Goal: Task Accomplishment & Management: Complete application form

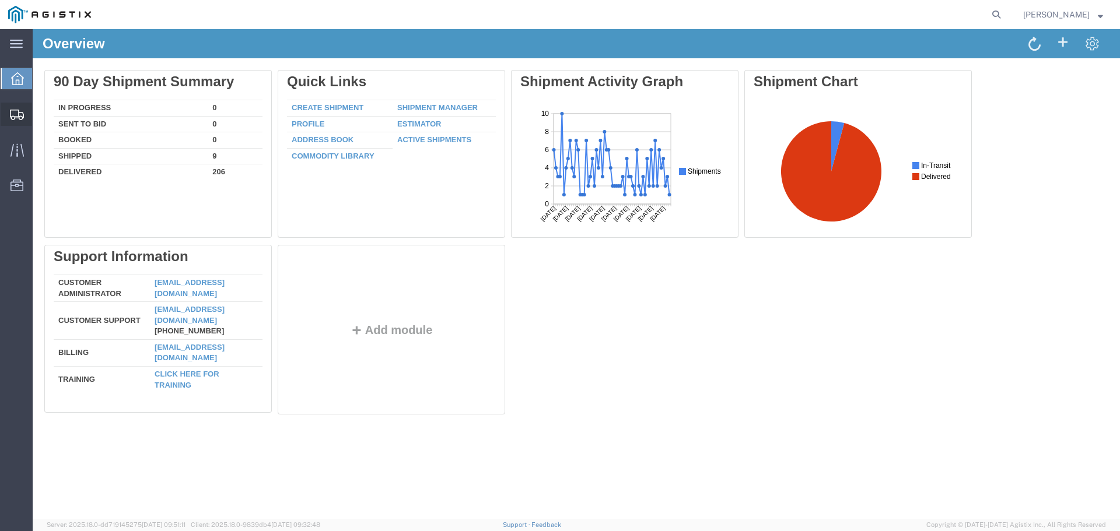
click at [0, 0] on span "Create from Template" at bounding box center [0, 0] width 0 height 0
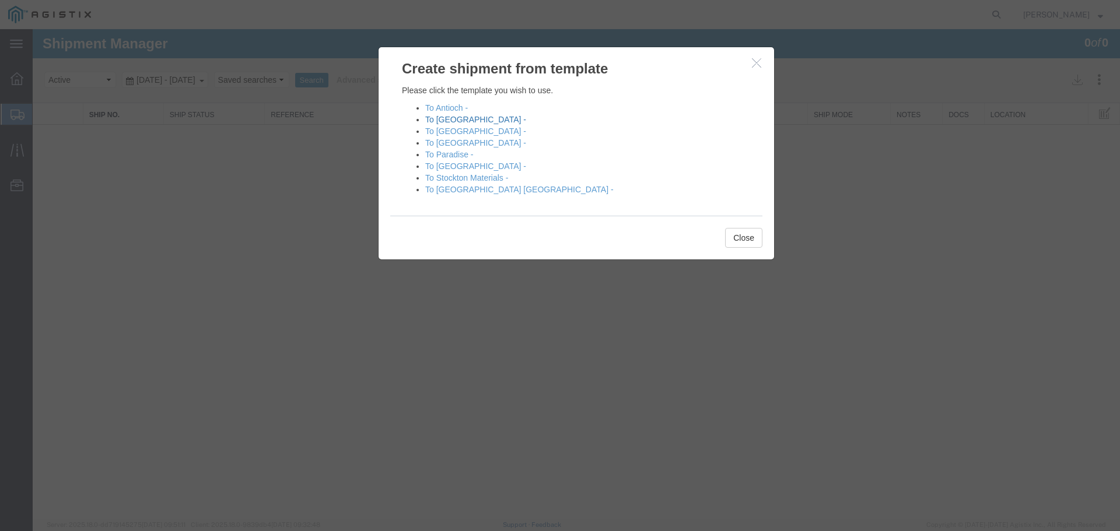
click at [446, 119] on link "To [GEOGRAPHIC_DATA] -" at bounding box center [475, 119] width 101 height 9
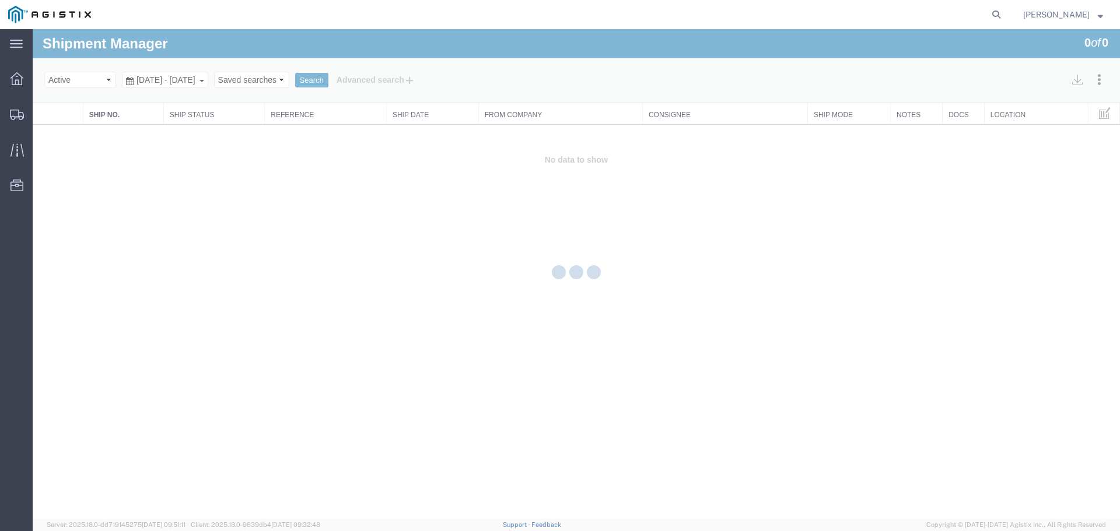
select select "PURCHORD"
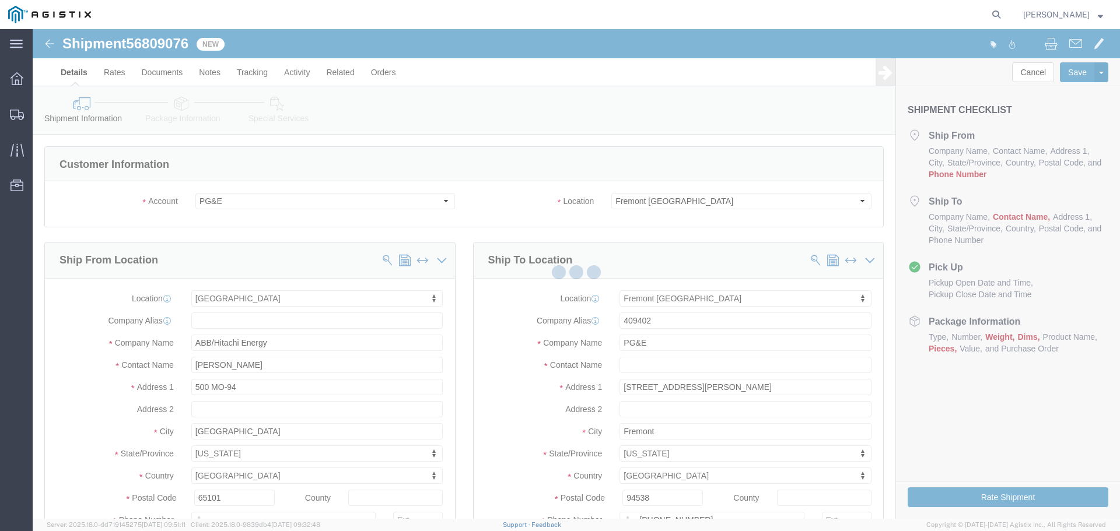
select select "19740"
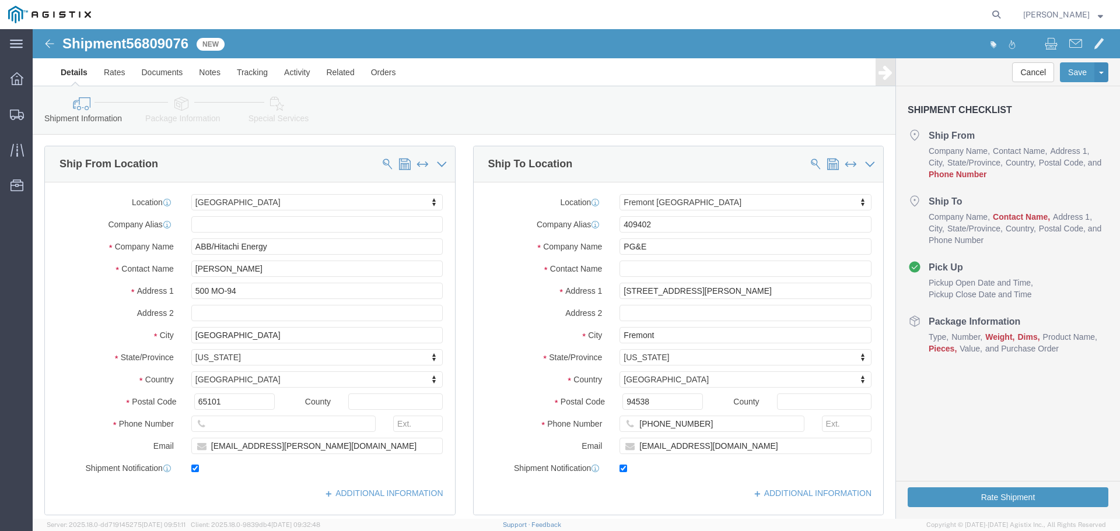
scroll to position [117, 0]
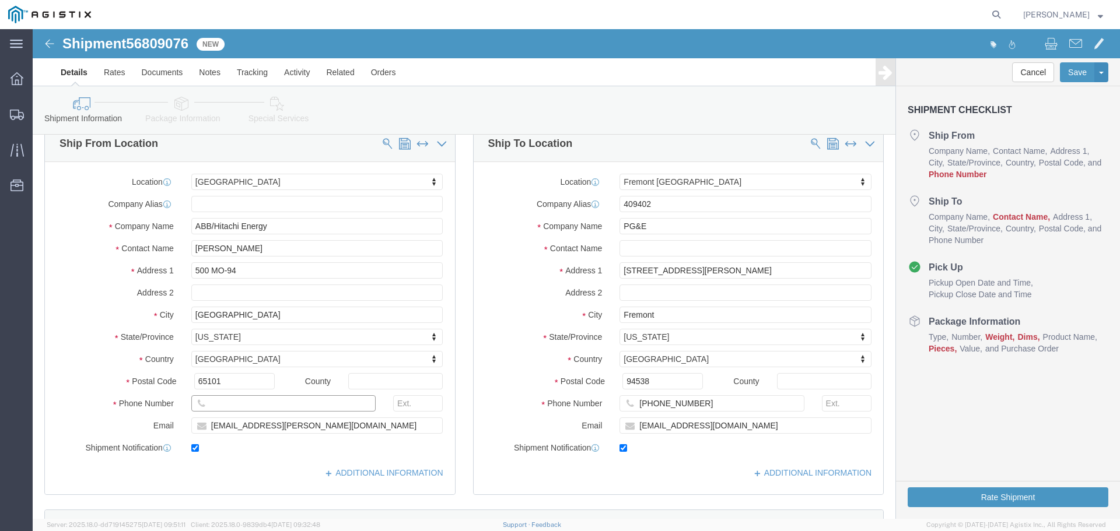
click input "text"
type input "123-455-4545"
click input "text"
type input "x"
click div "City [GEOGRAPHIC_DATA]"
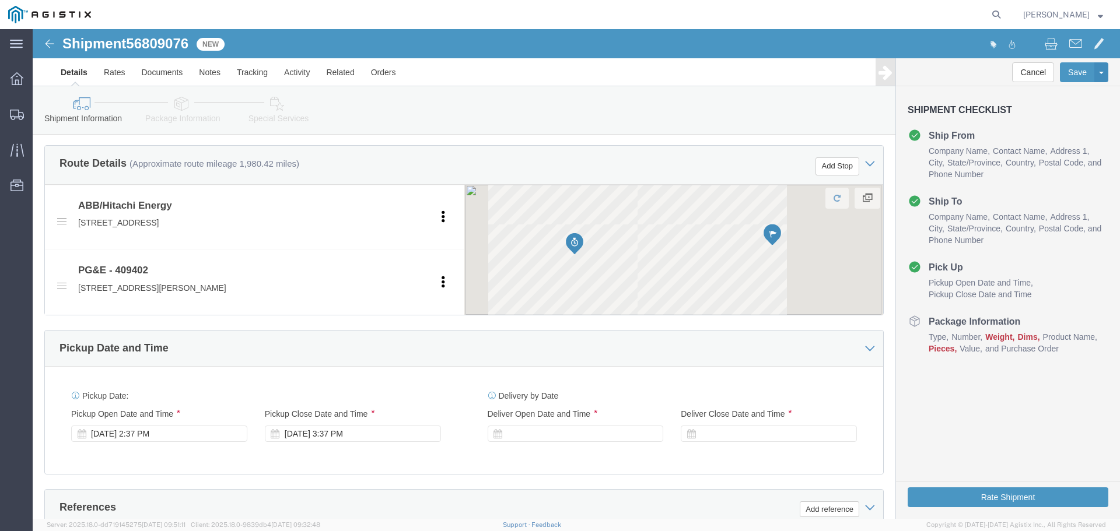
scroll to position [525, 0]
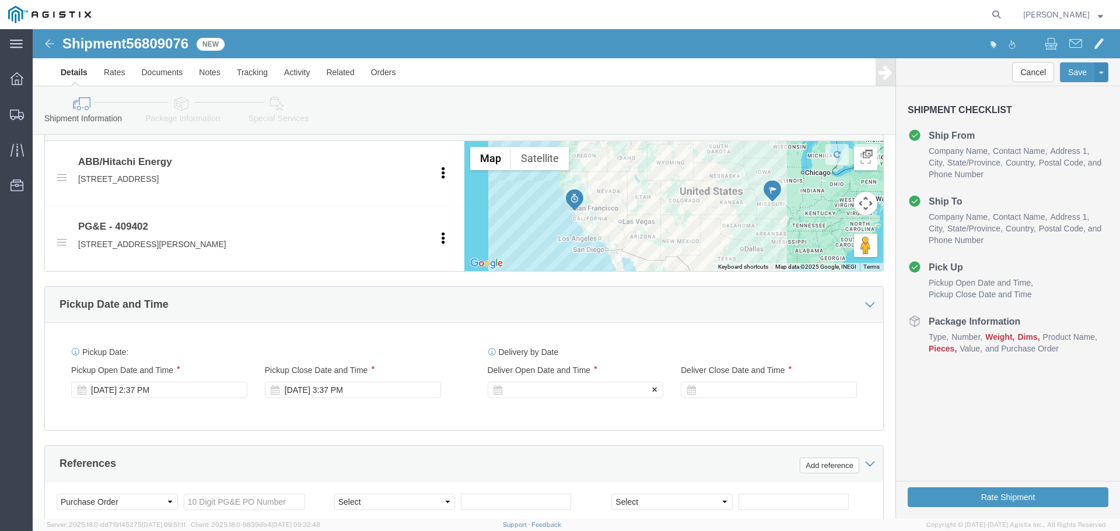
click div
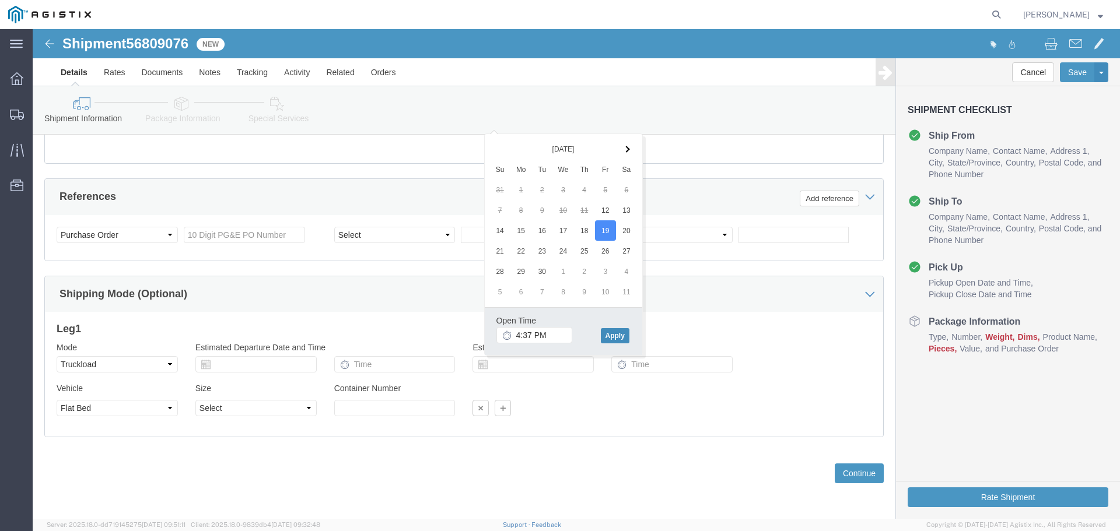
click button "Apply"
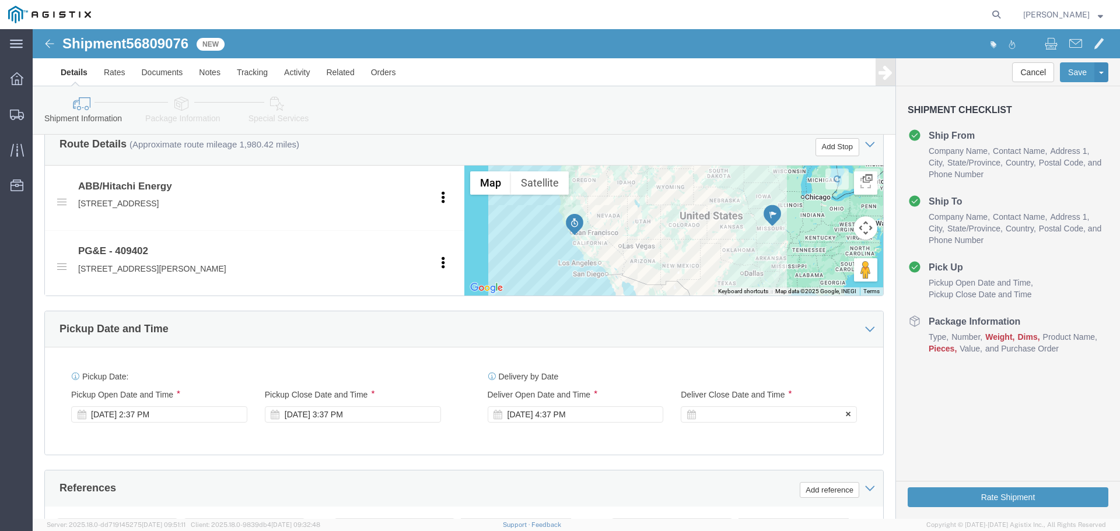
click div
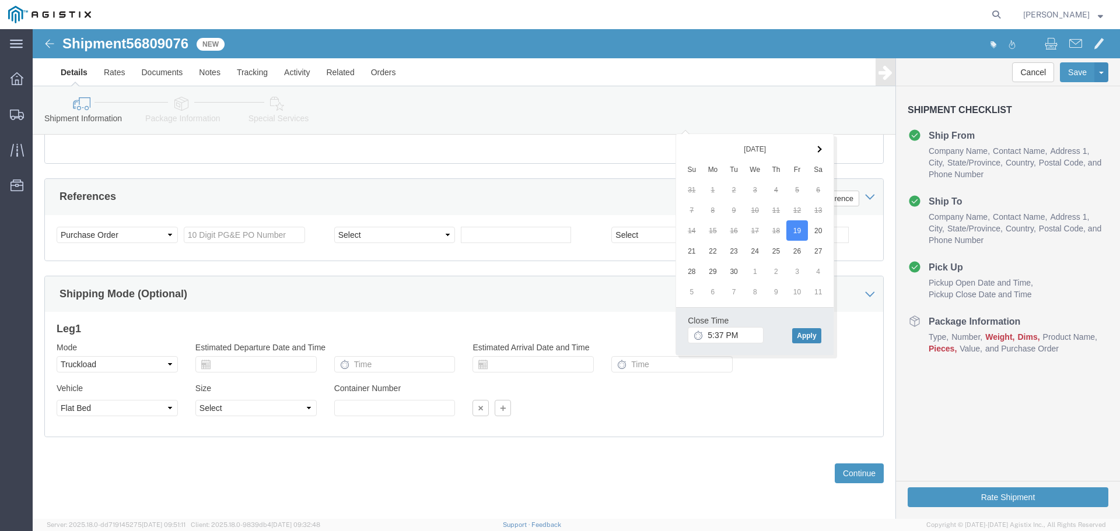
click button "Apply"
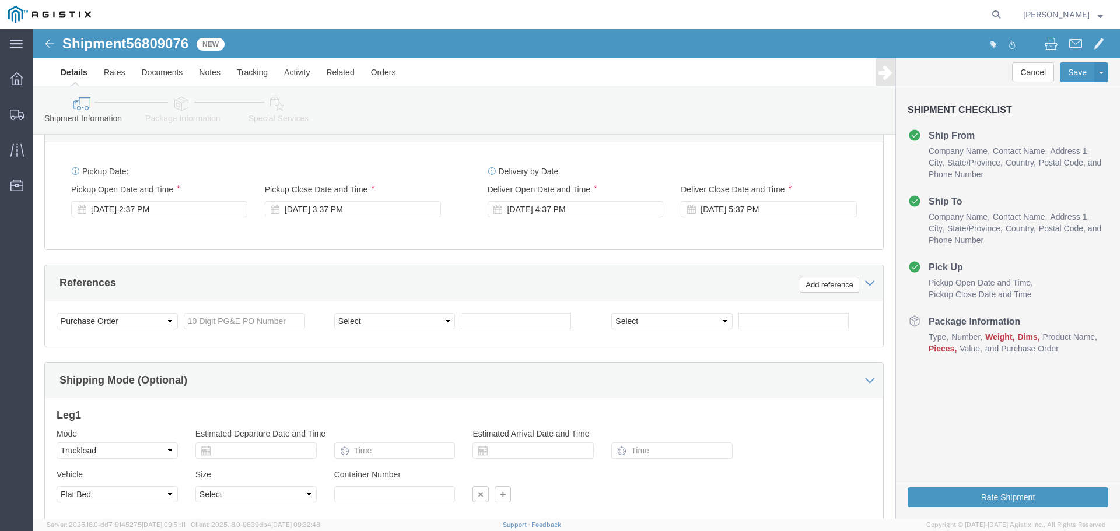
scroll to position [501, 0]
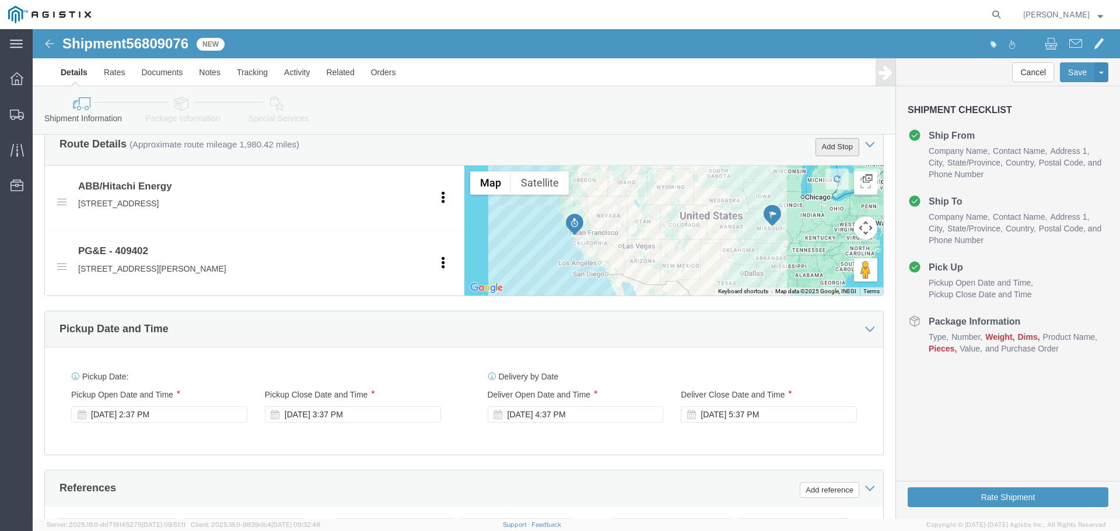
click button "Add Stop"
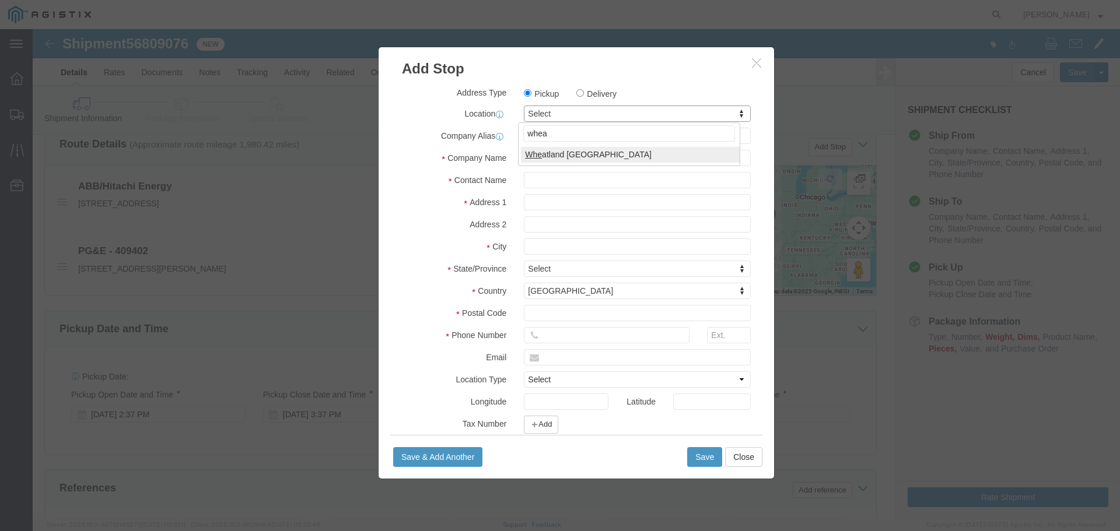
type input "wheat"
select select "19996"
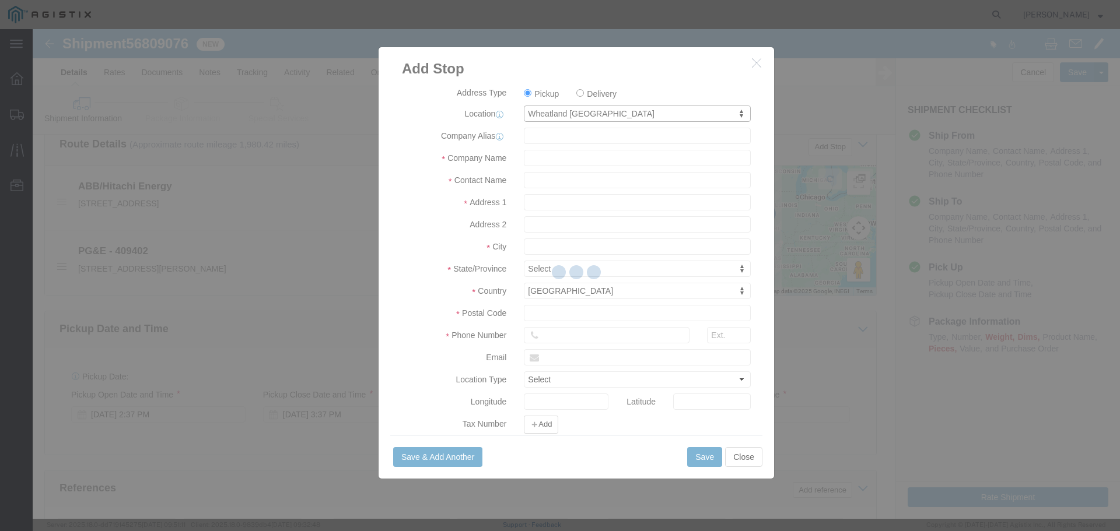
type input "PG&E"
type input "[STREET_ADDRESS]"
type input "Wheatland"
type input "95692"
select select "CA"
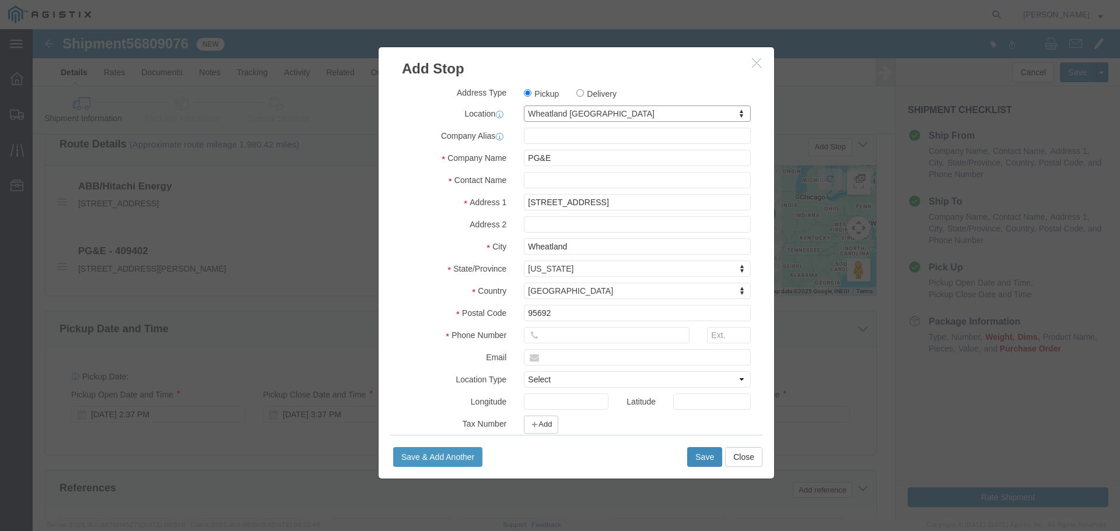
click button "Save"
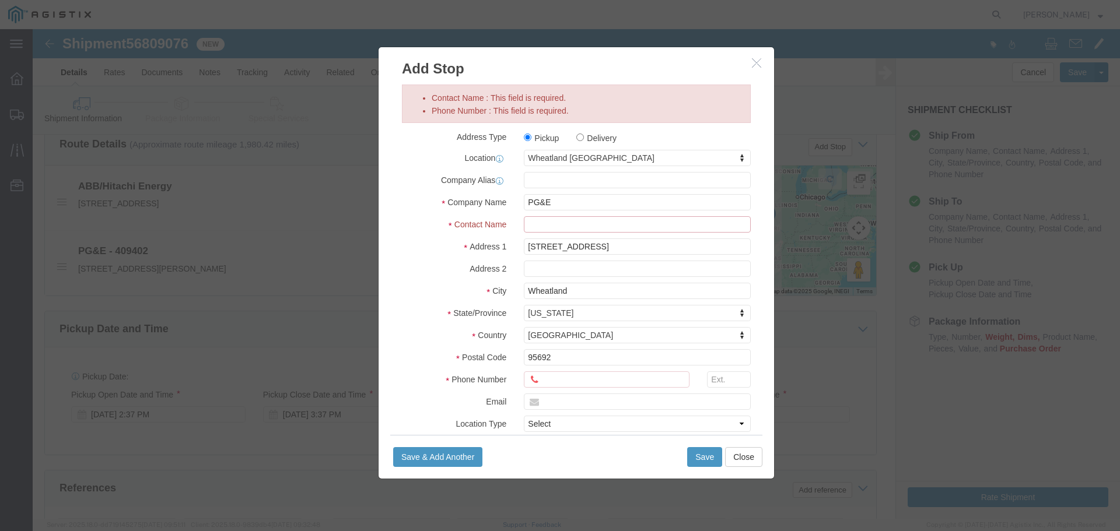
click input "Contact Name : This field is required."
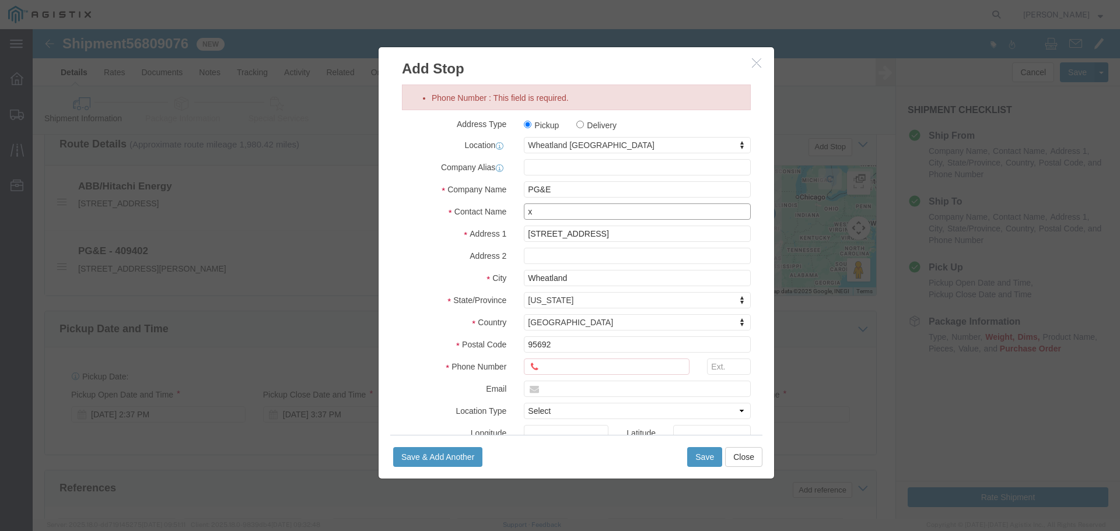
type input "x"
click input "Phone Number : This field is required."
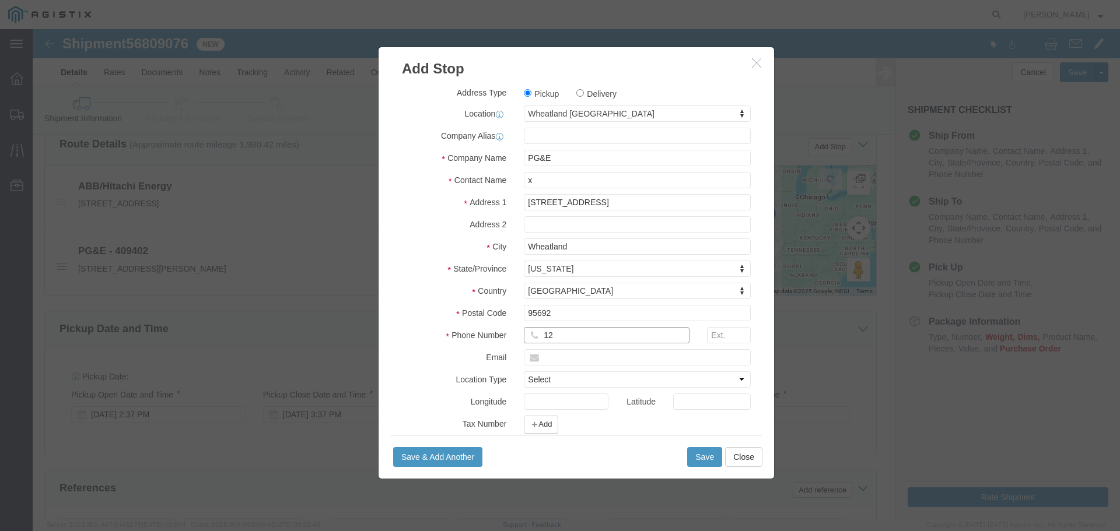
type input "123-455-4545"
click button "Save"
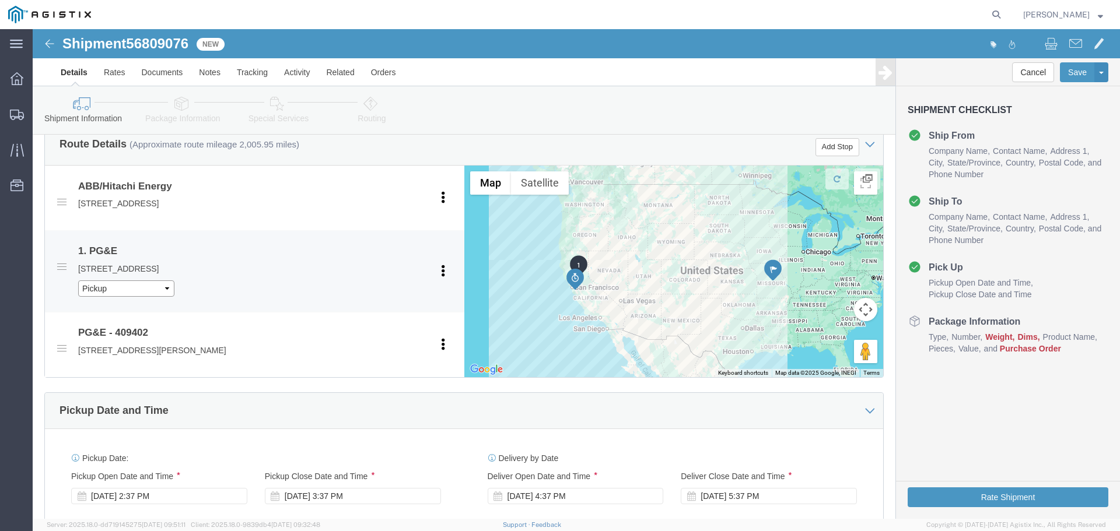
click select "Pickup Delivery"
select select "D"
click select "Pickup Delivery"
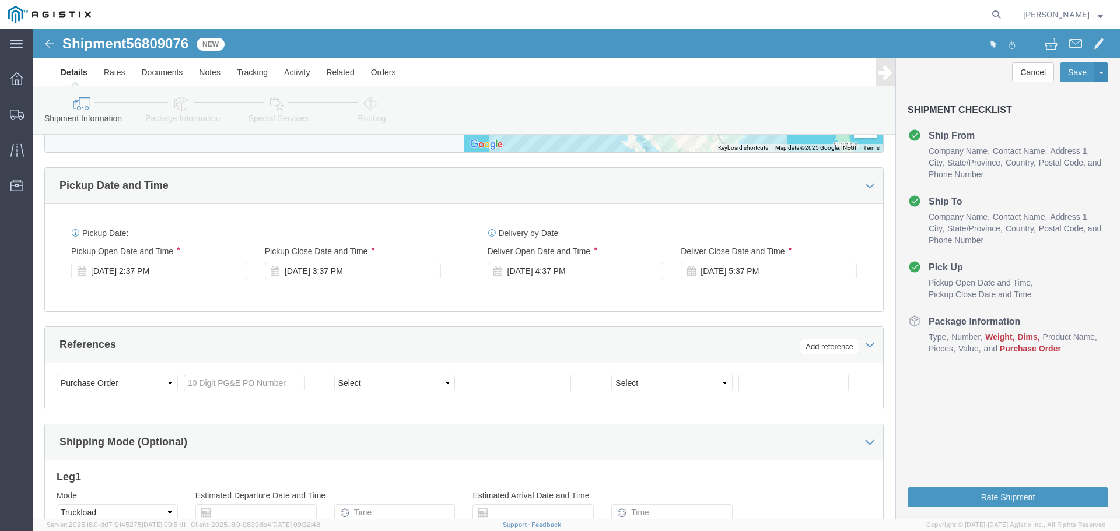
scroll to position [734, 0]
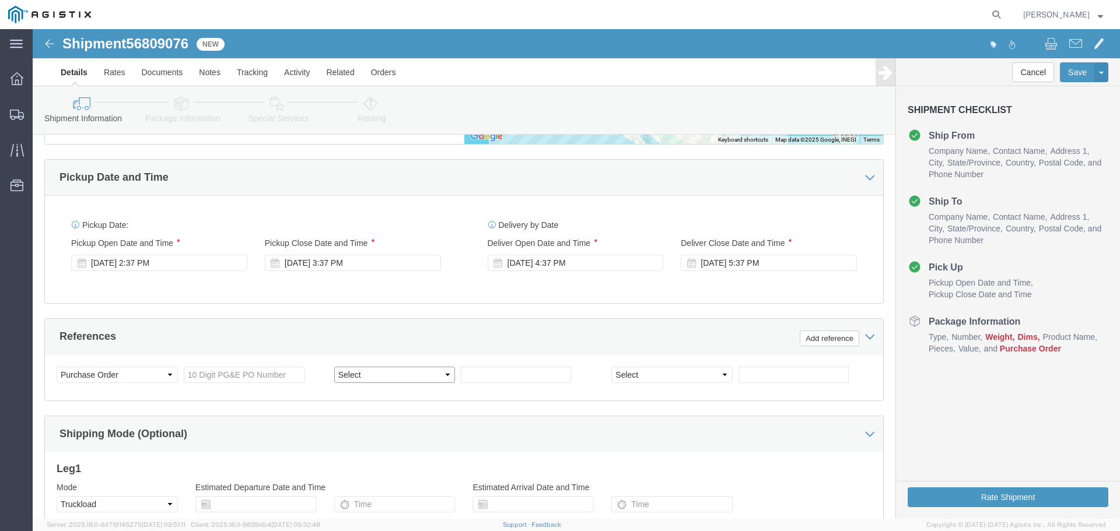
click select "Select Account Type Activity ID Airline Appointment Number ASN Batch Request # …"
select select "BOL"
click select "Select Account Type Activity ID Airline Appointment Number ASN Batch Request # …"
click input "text"
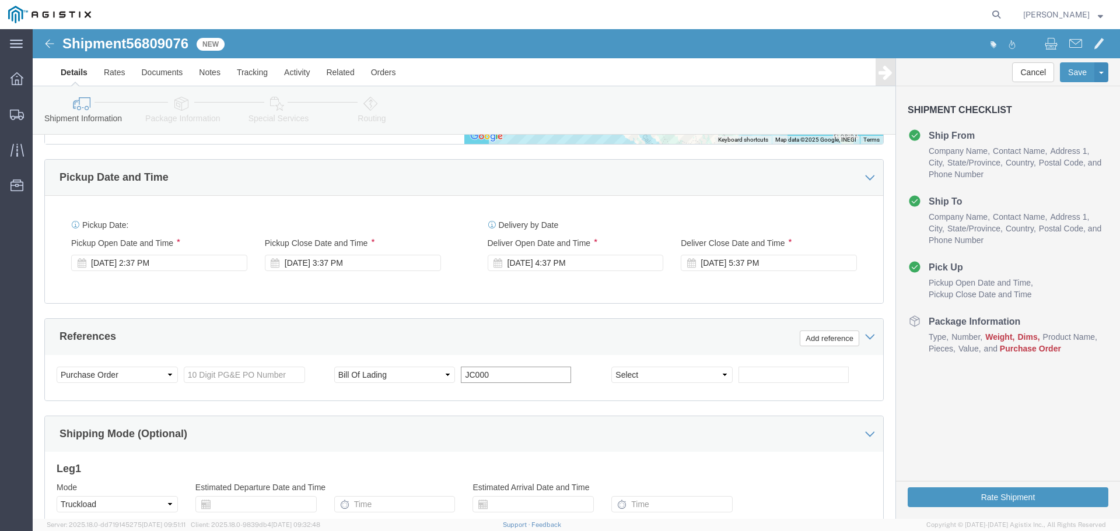
click input "JC000"
type input "JC0002872"
click input "text"
paste input "3501410941"
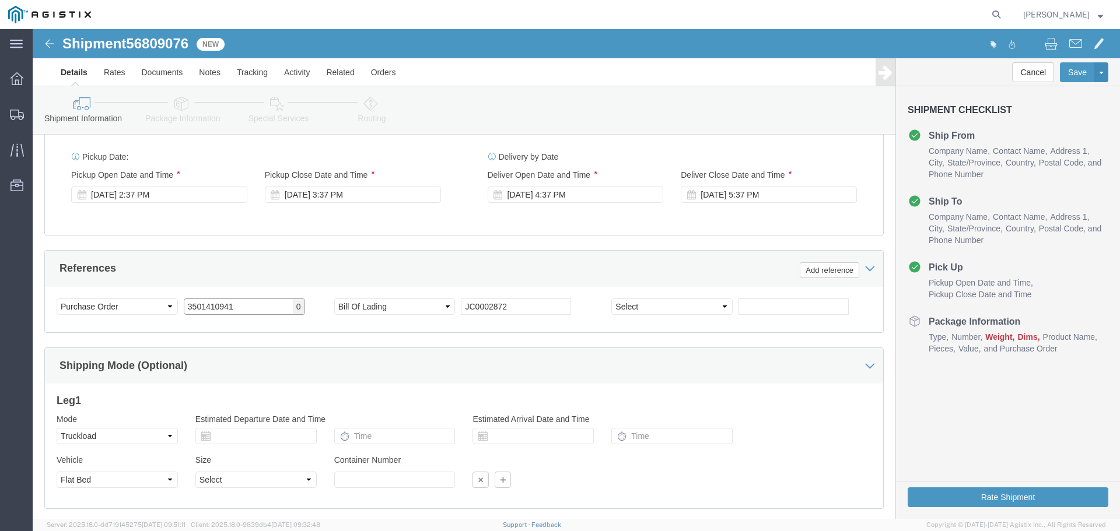
scroll to position [874, 0]
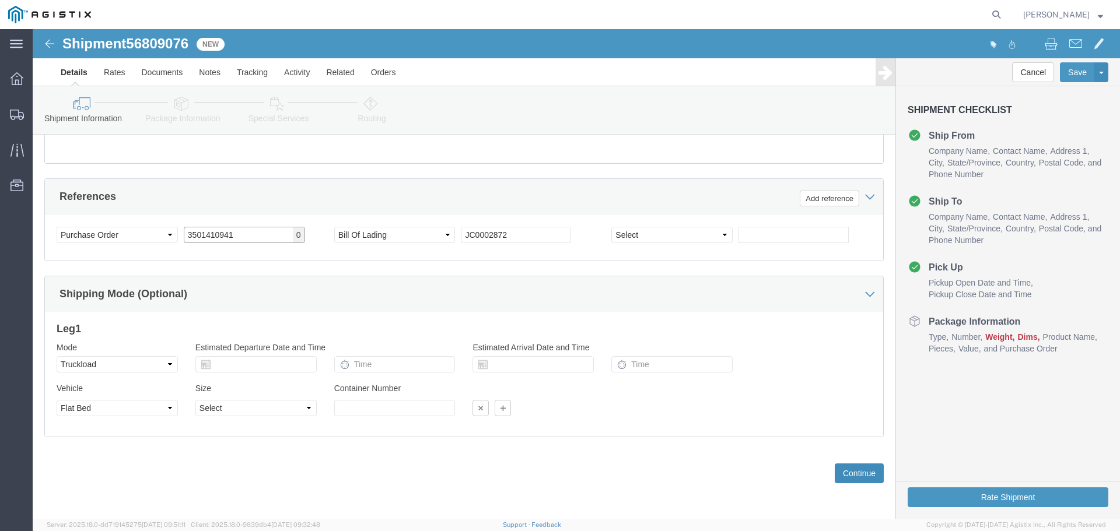
type input "3501410941"
click button "Continue"
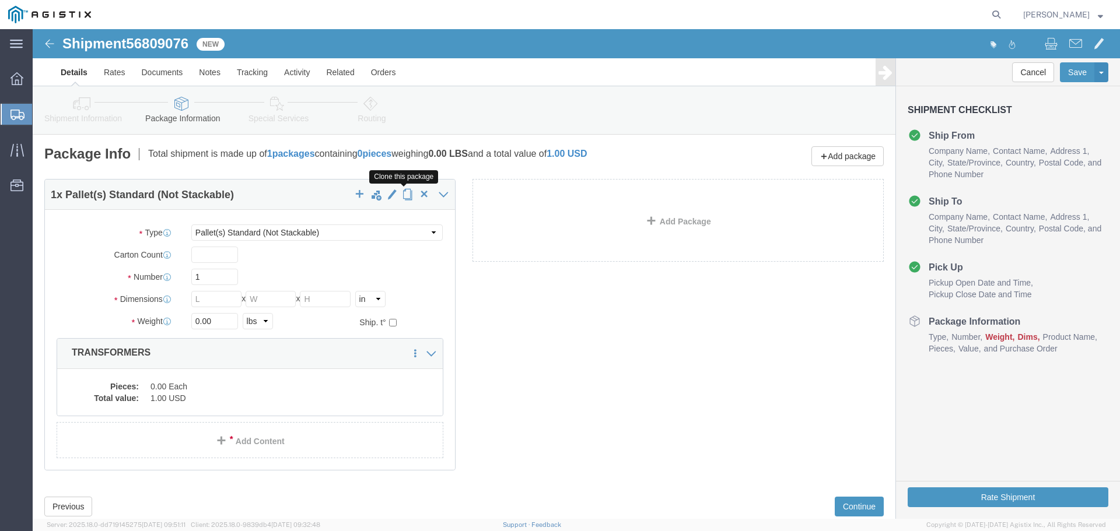
click span "button"
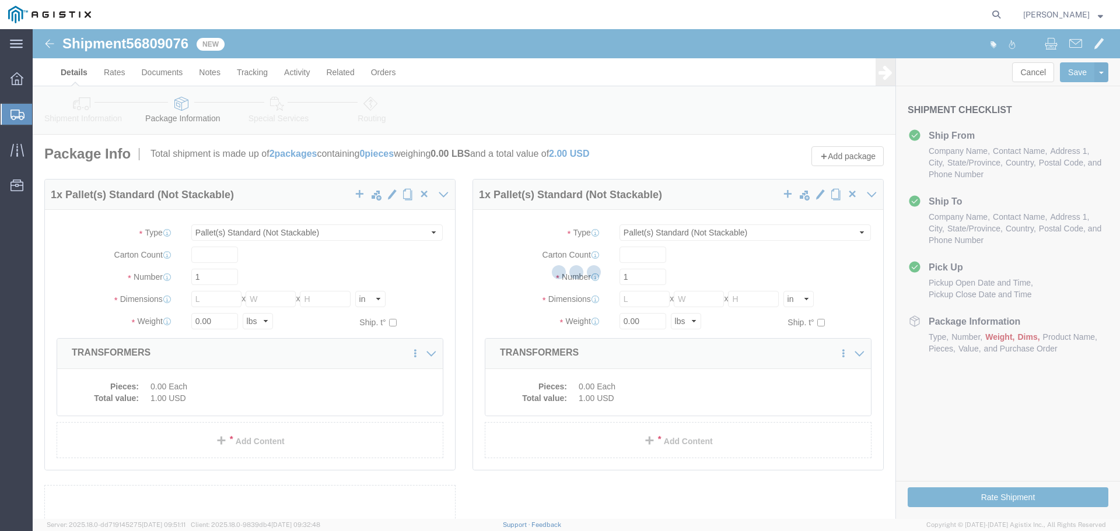
select select "PSNS"
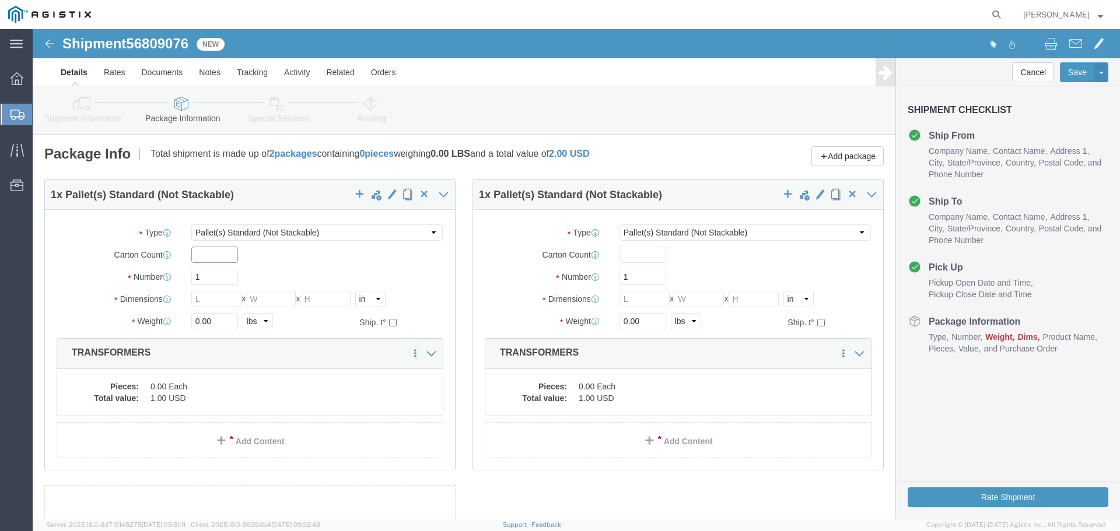
click input "text"
type input "1"
type input "7"
click input "text"
type input "180"
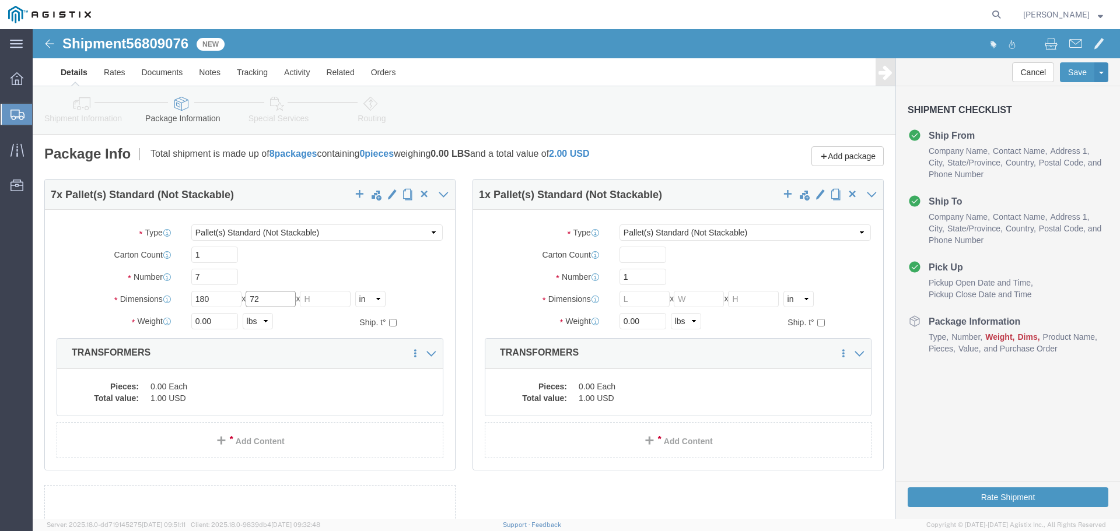
type input "72"
type input "9900"
click dd "0.00 Each"
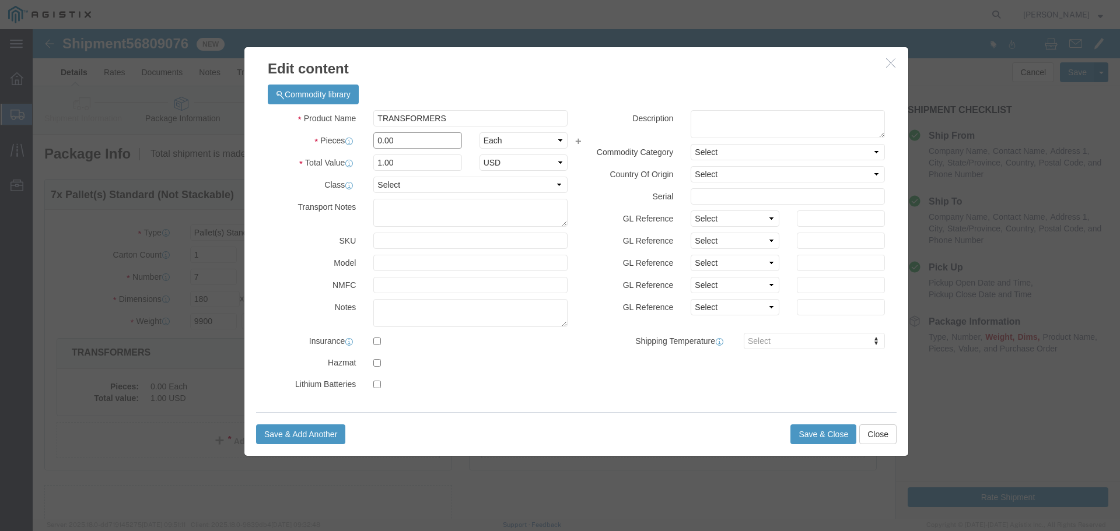
click input "0.00"
type input "9"
click button "Save & Close"
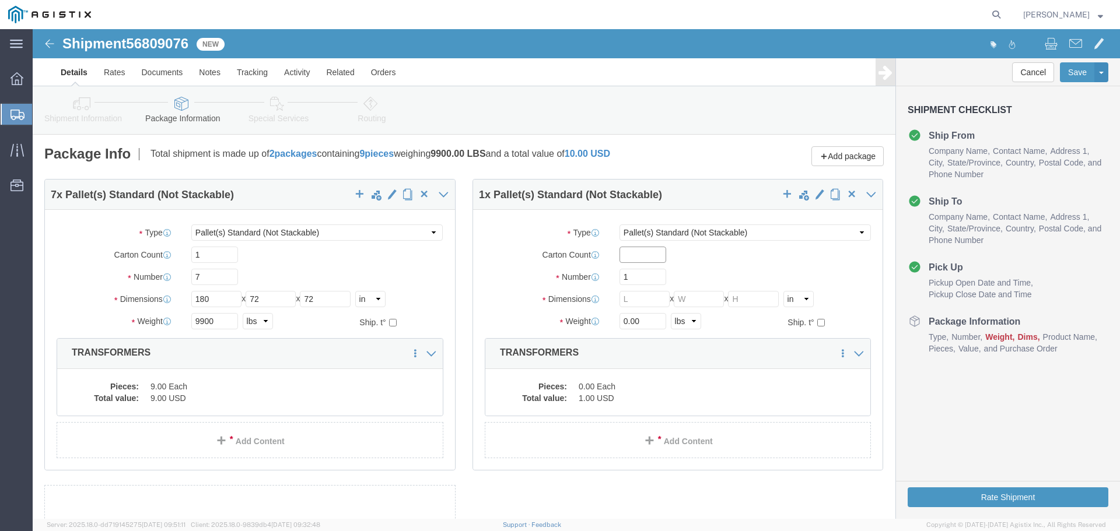
click input "text"
type input "1"
click input "1"
type input "6"
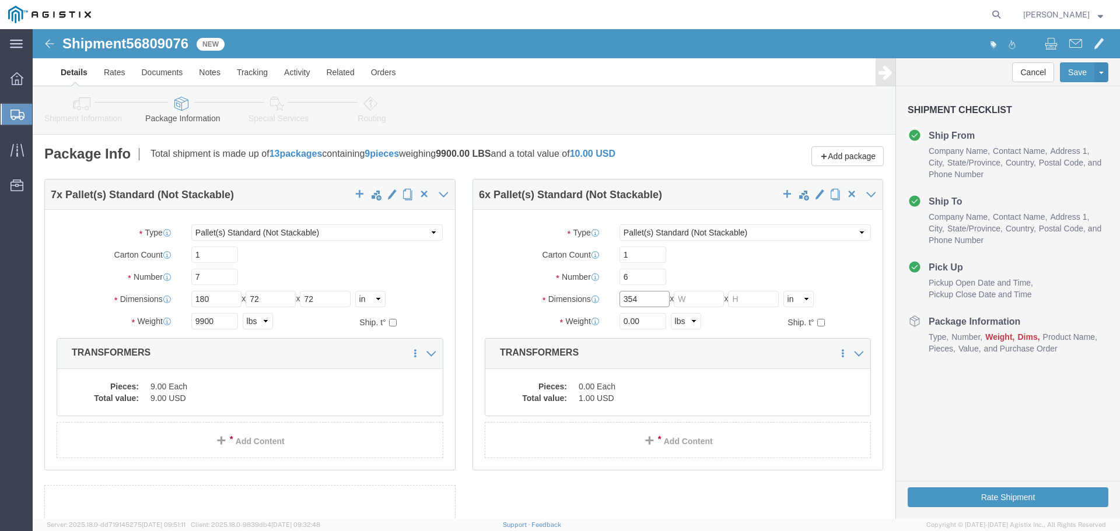
type input "354"
type input "72"
type input "33440"
click dd "0.00 Each"
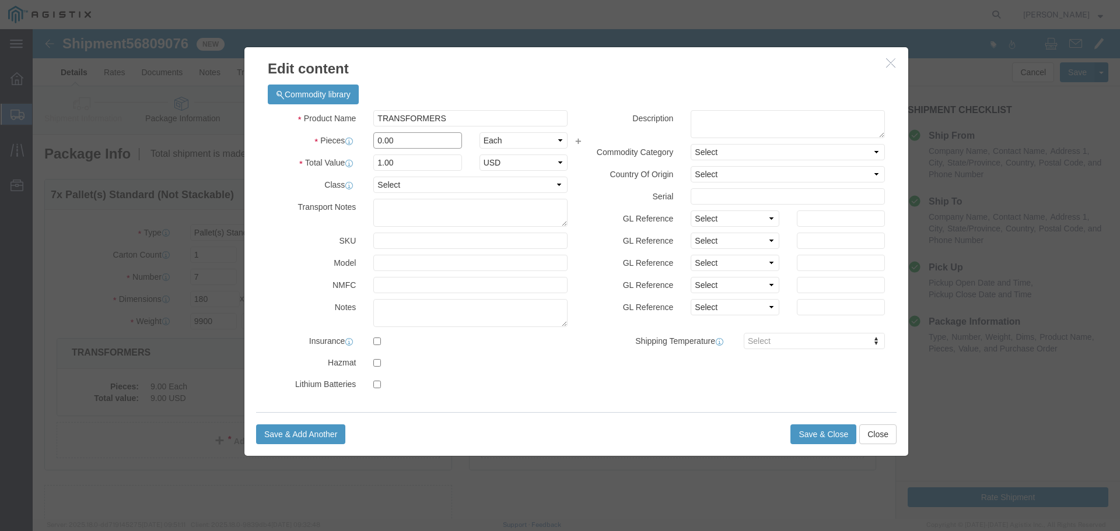
click input "0.00"
type input "6"
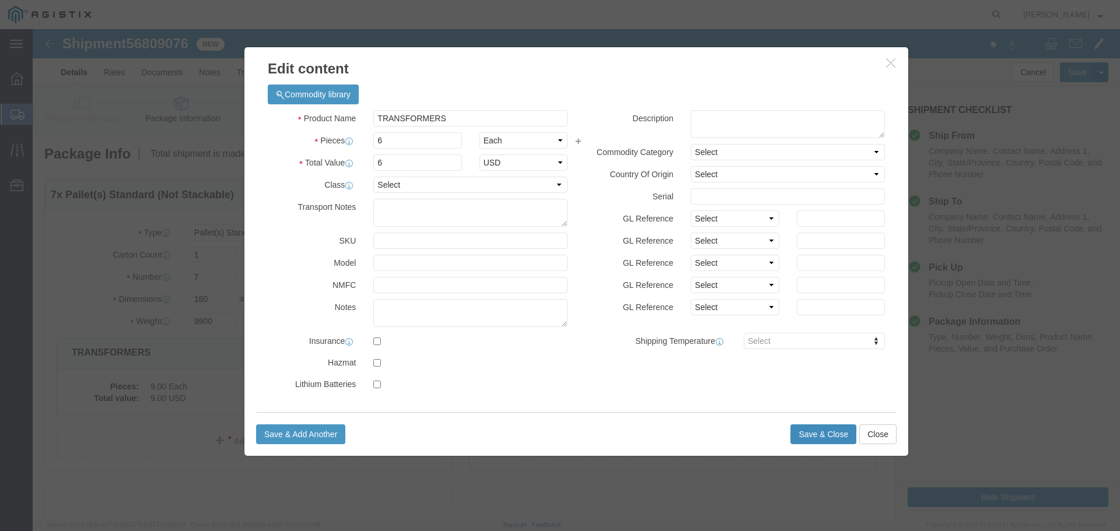
click button "Save & Close"
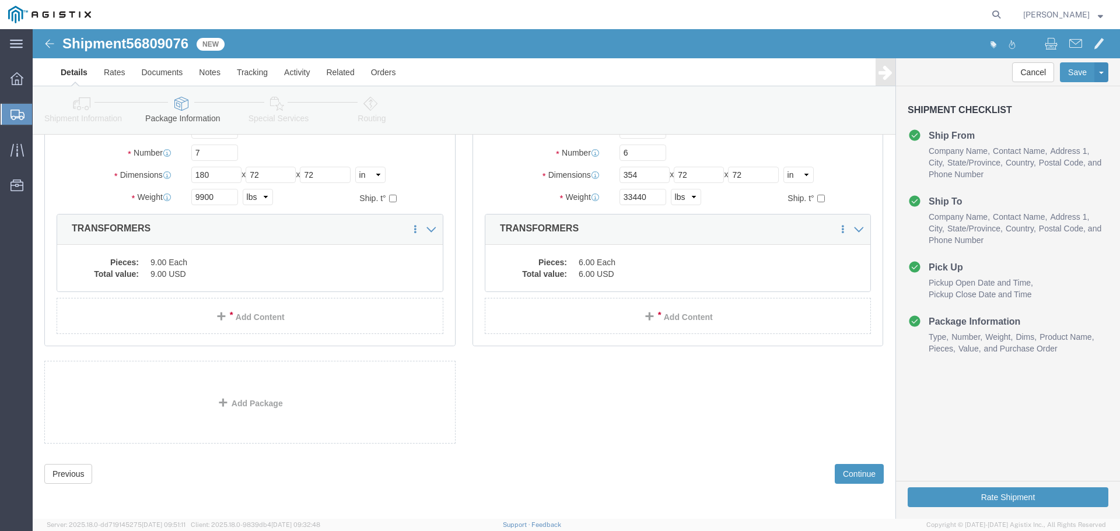
scroll to position [125, 0]
click button "Continue"
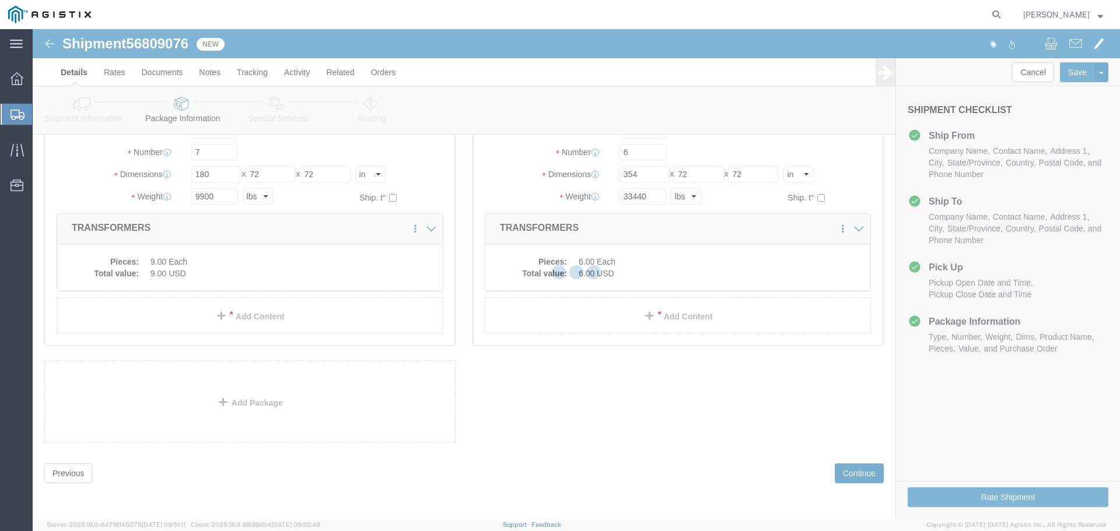
select select
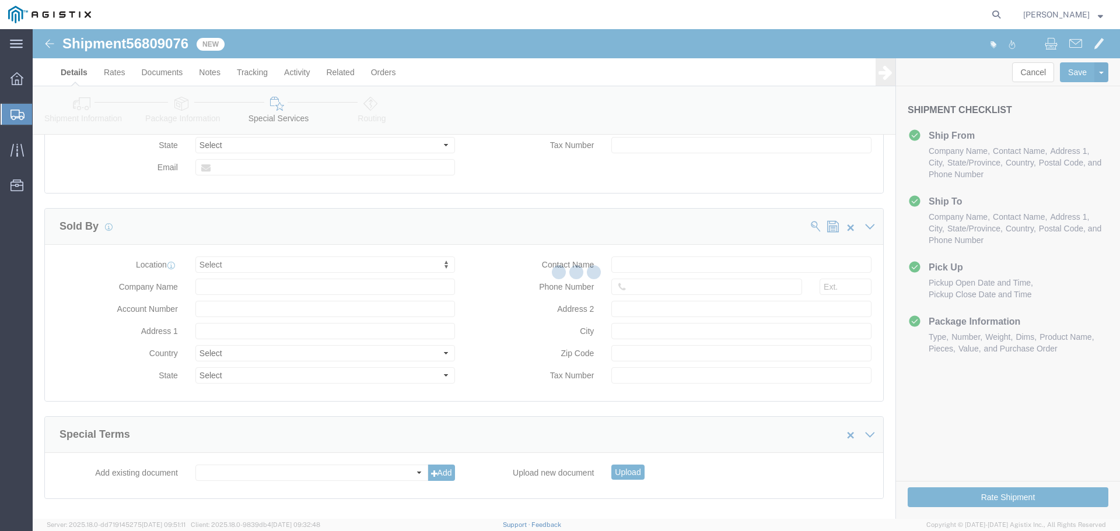
scroll to position [1163, 0]
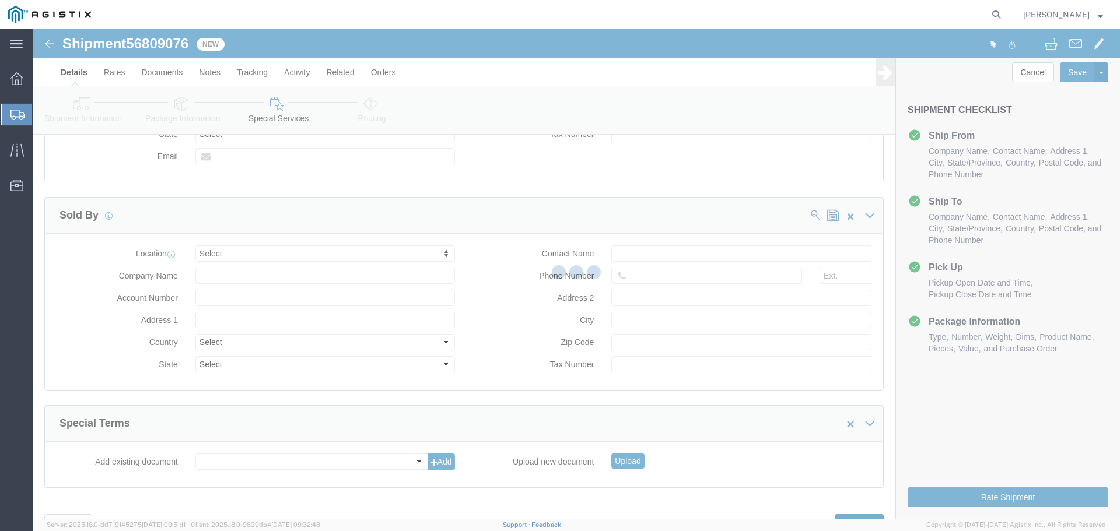
select select "COSTCENTER"
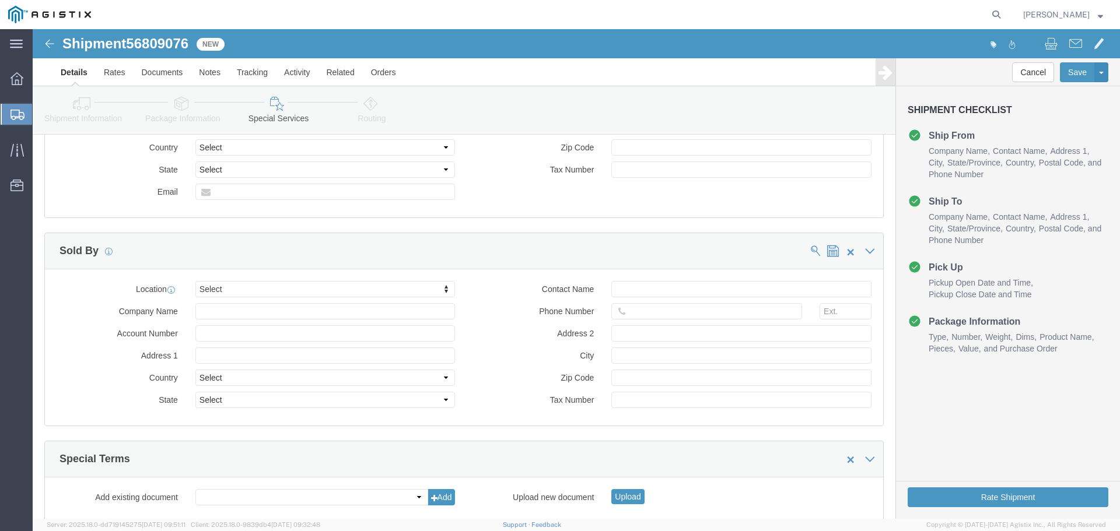
scroll to position [1165, 0]
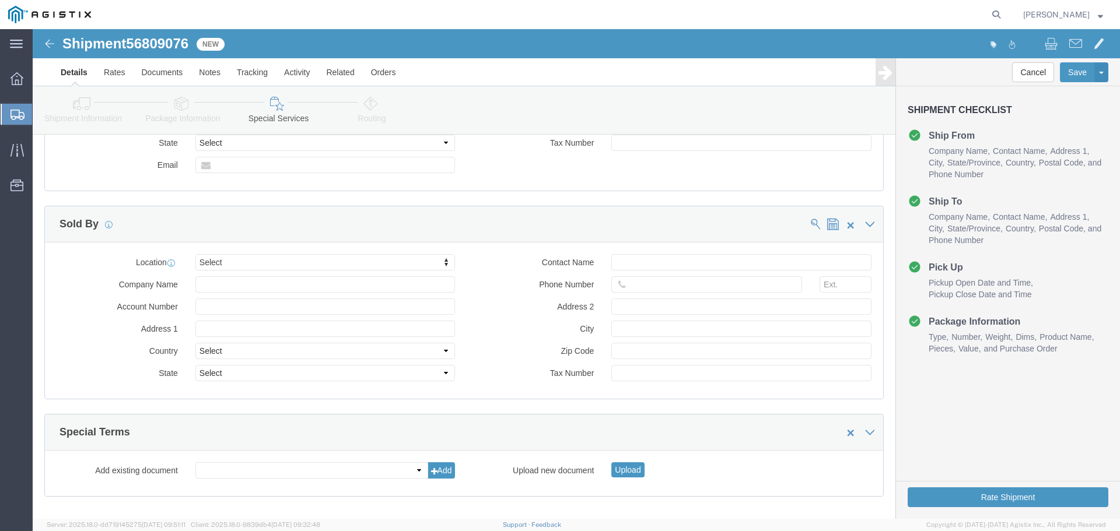
click button "Continue"
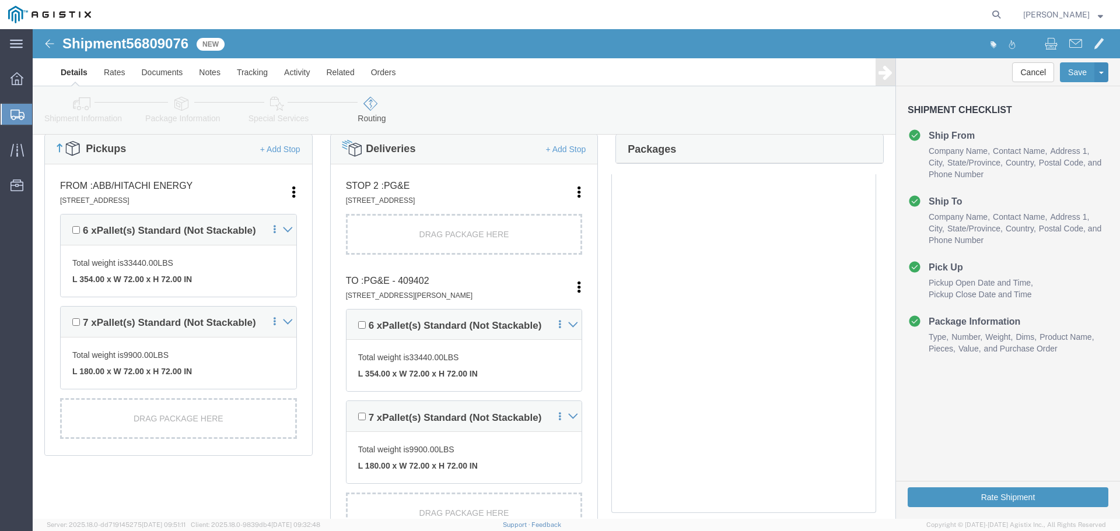
scroll to position [299, 0]
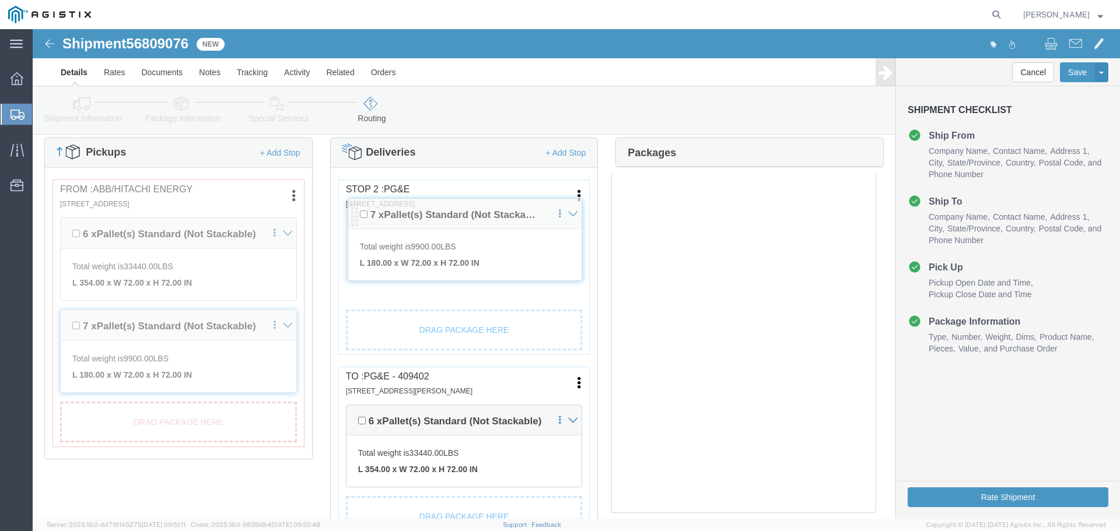
drag, startPoint x: 318, startPoint y: 398, endPoint x: 322, endPoint y: 192, distance: 206.5
click div "Pickups + Add Stop From : ABB/Hitachi Energy 500 MO-94, [GEOGRAPHIC_DATA], [GEO…"
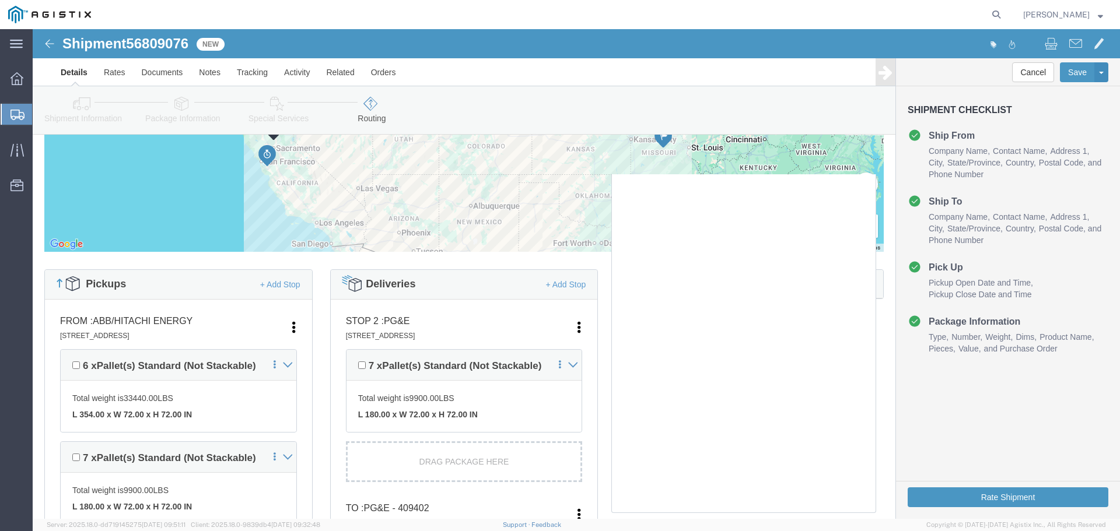
scroll to position [0, 0]
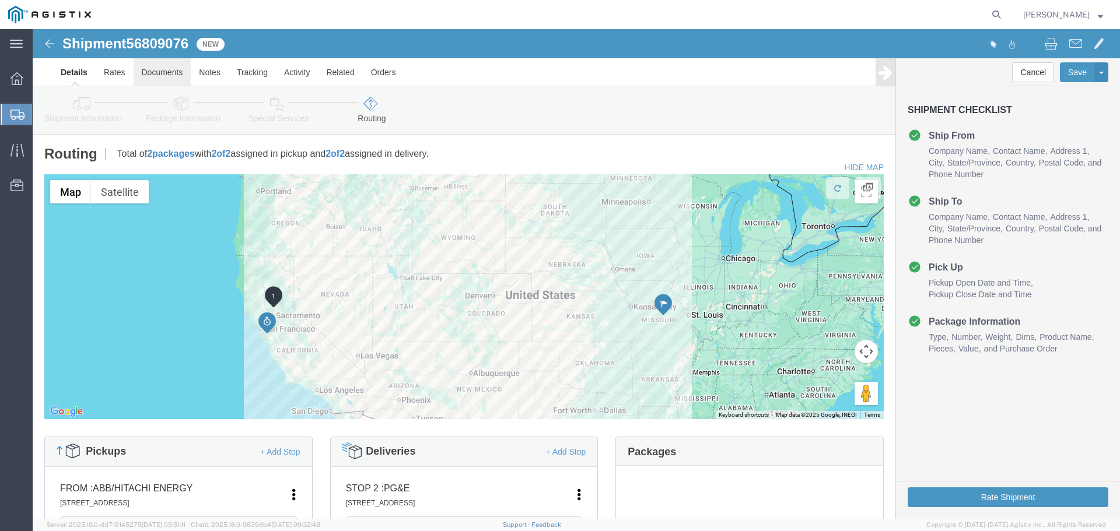
click link "Documents"
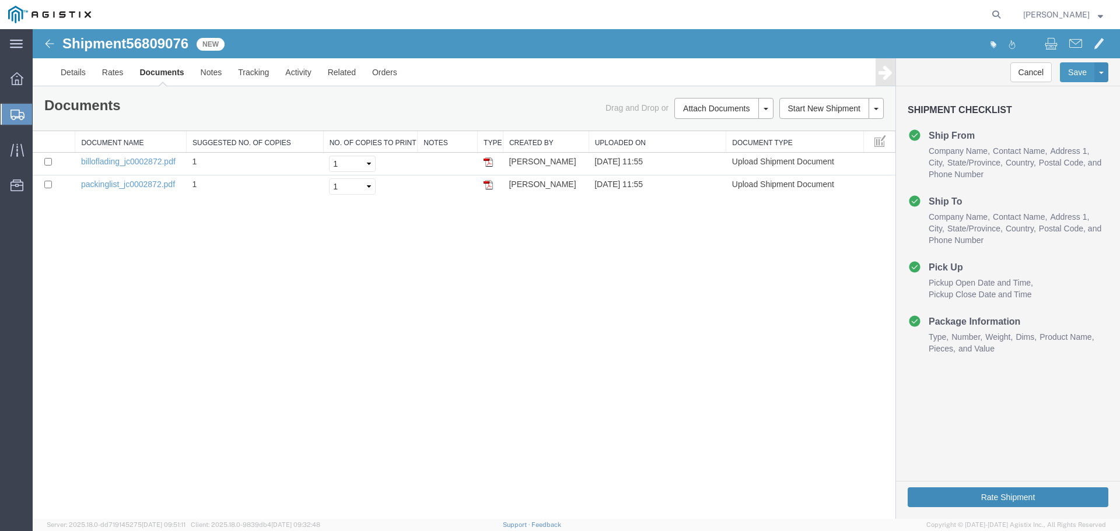
click at [940, 492] on button "Rate Shipment" at bounding box center [1008, 498] width 201 height 20
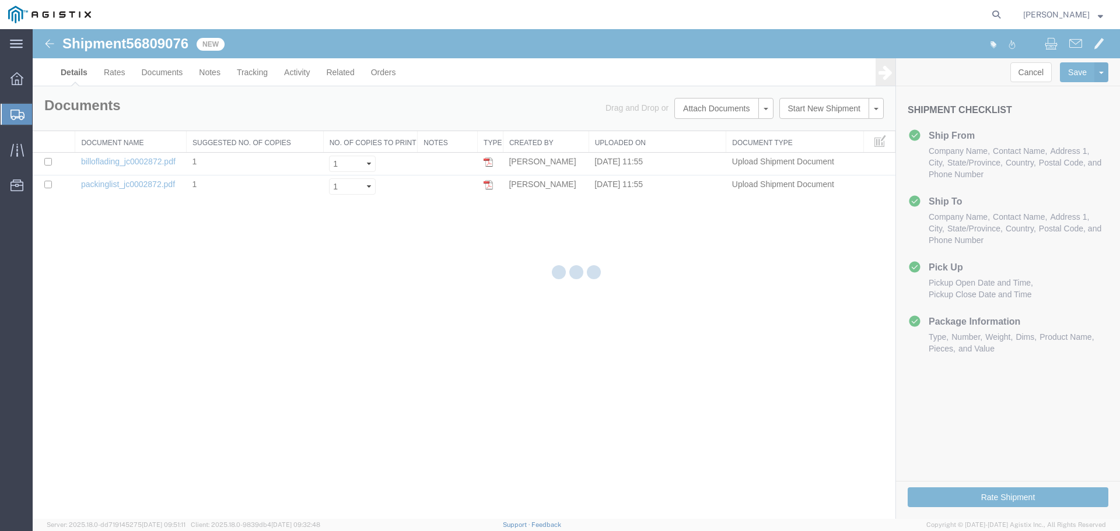
select select "54011"
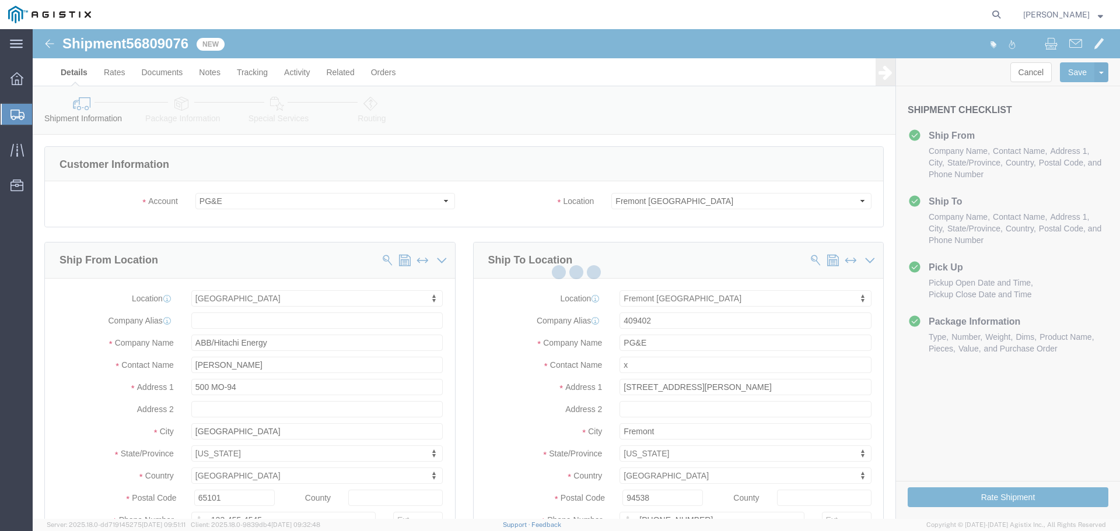
select select "19740"
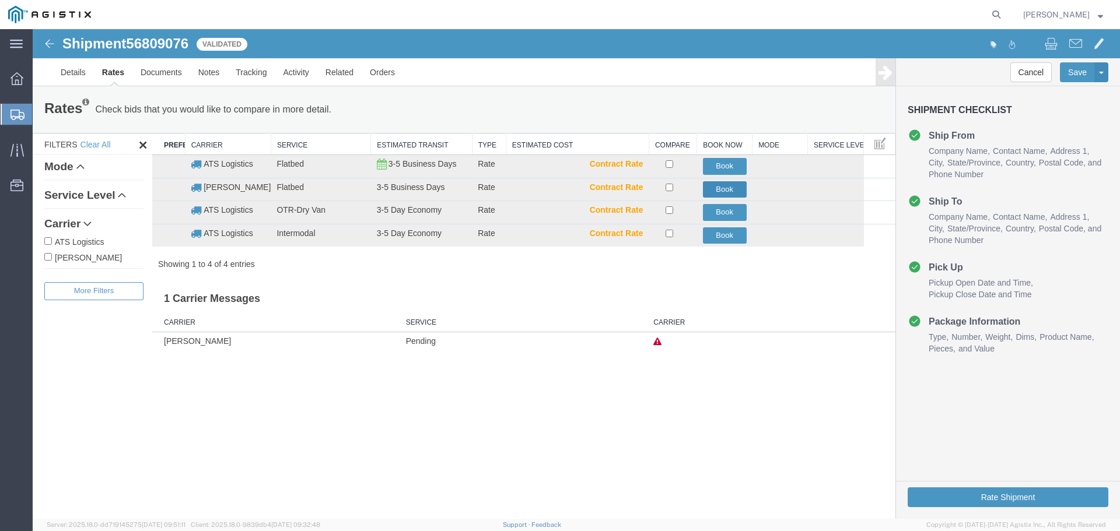
click at [719, 186] on button "Book" at bounding box center [725, 189] width 44 height 17
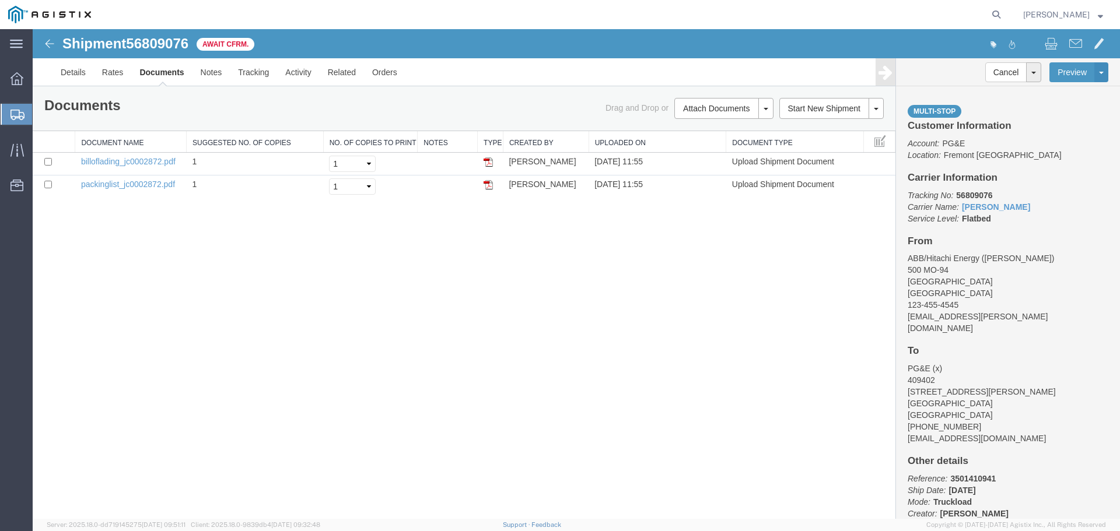
click at [0, 0] on span "Create from Template" at bounding box center [0, 0] width 0 height 0
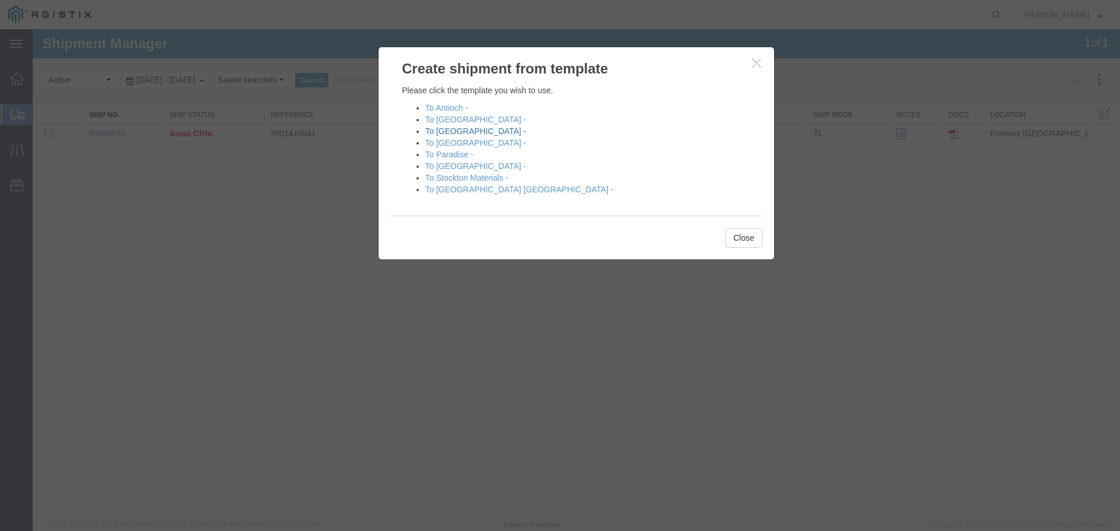
click at [449, 130] on link "To [GEOGRAPHIC_DATA] -" at bounding box center [475, 131] width 101 height 9
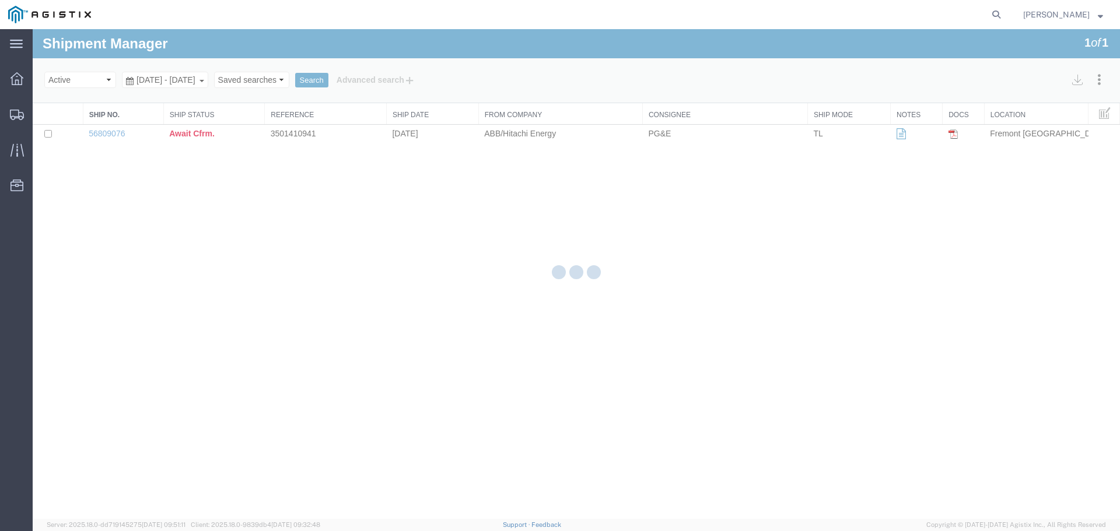
select select "54011"
select select "19745"
select select "PURCHORD"
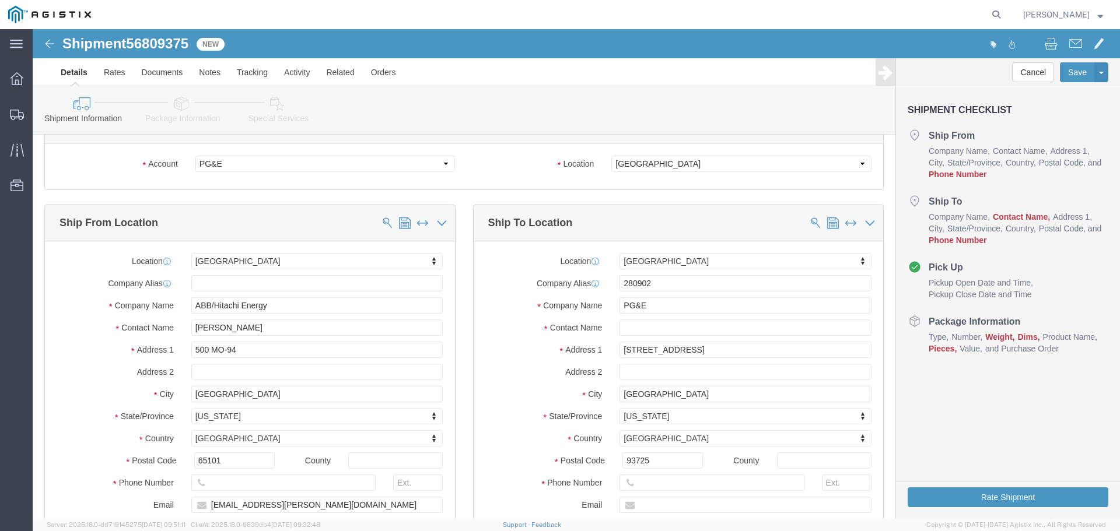
scroll to position [58, 0]
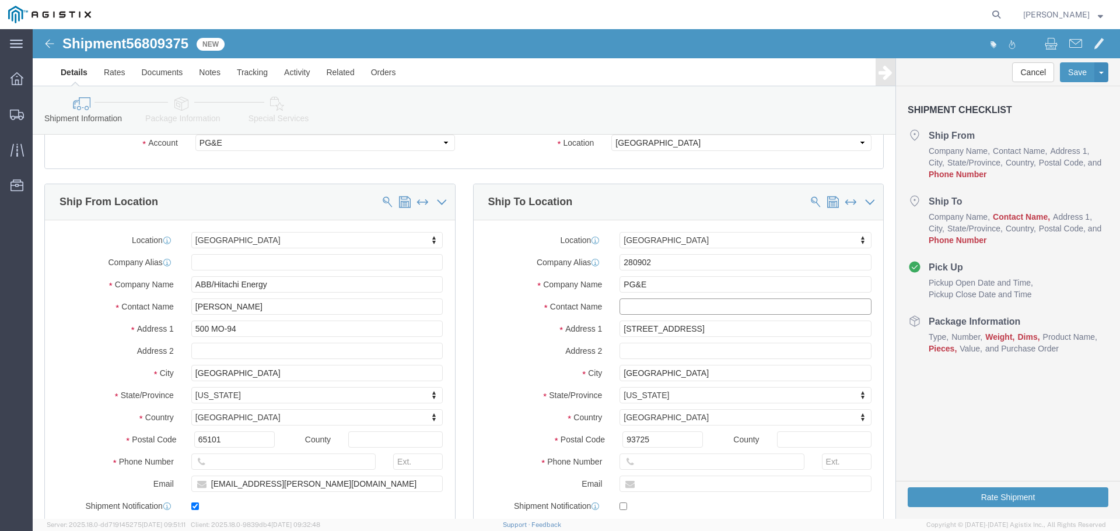
click input "text"
type input "X"
click div
click input "text"
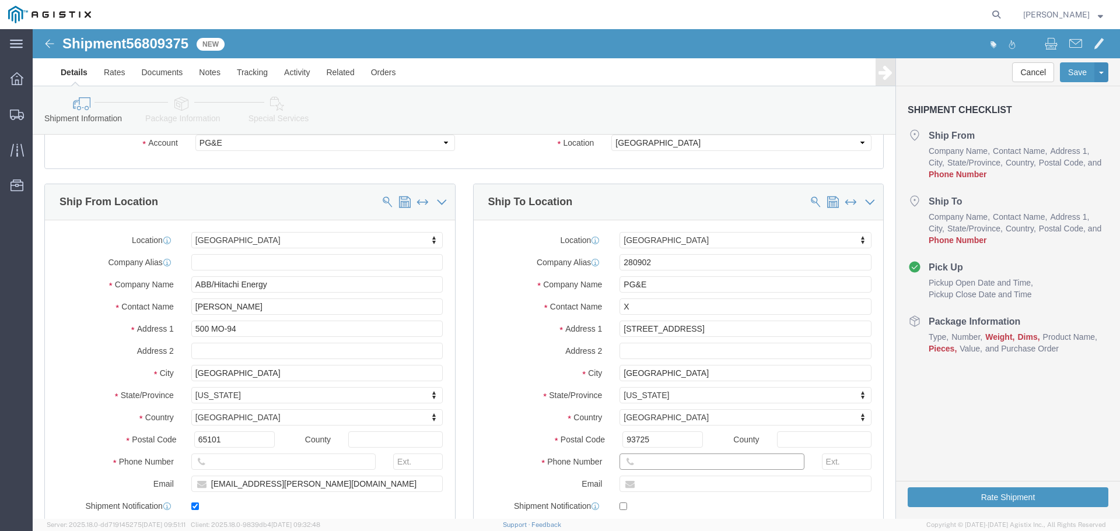
type input "123-456-7891"
click input "text"
type input "123-455-4545"
click div "Location [GEOGRAPHIC_DATA] [GEOGRAPHIC_DATA] Select My Profile Location (OBSOLE…"
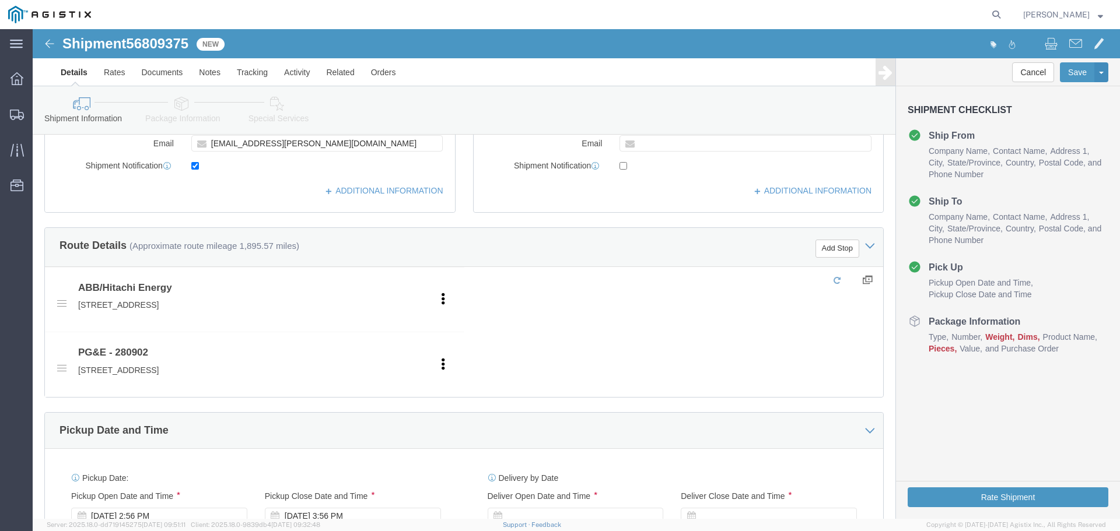
scroll to position [408, 0]
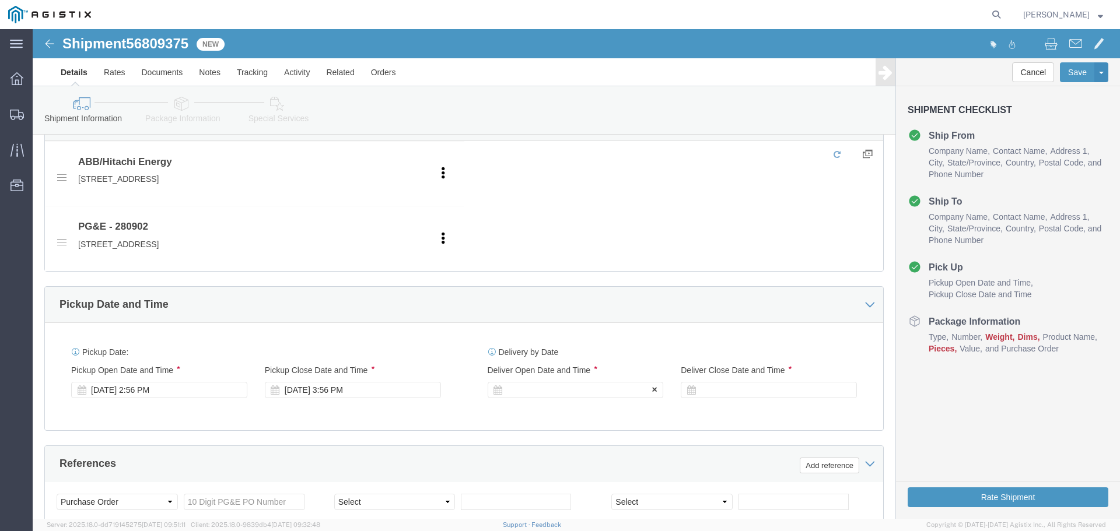
click div
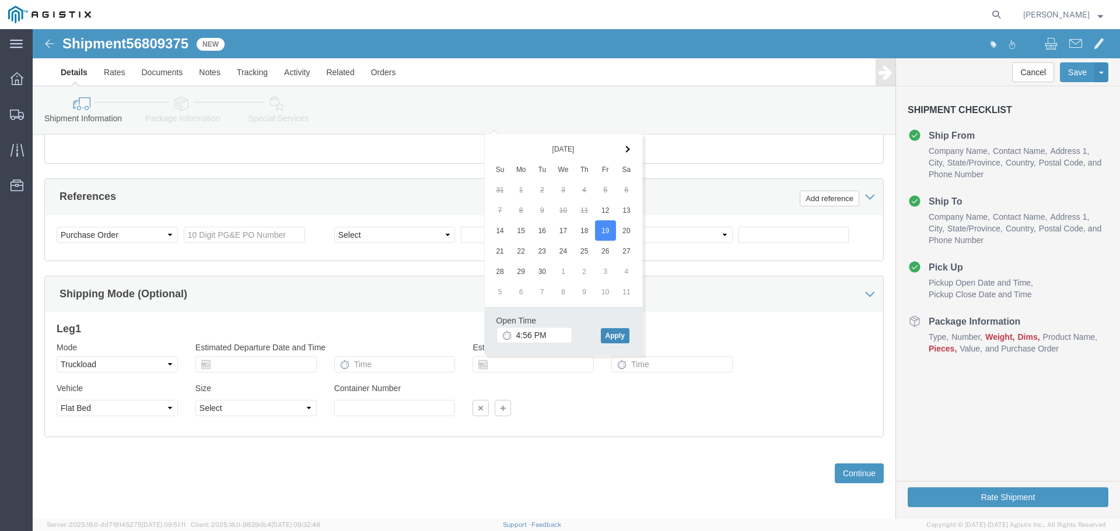
click button "Apply"
click h3 "Leg 1"
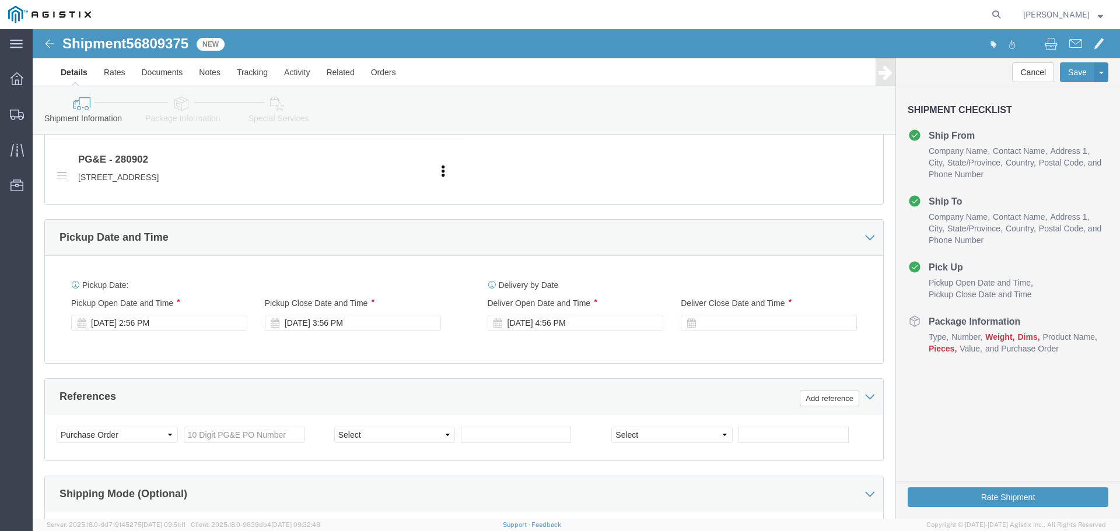
scroll to position [501, 0]
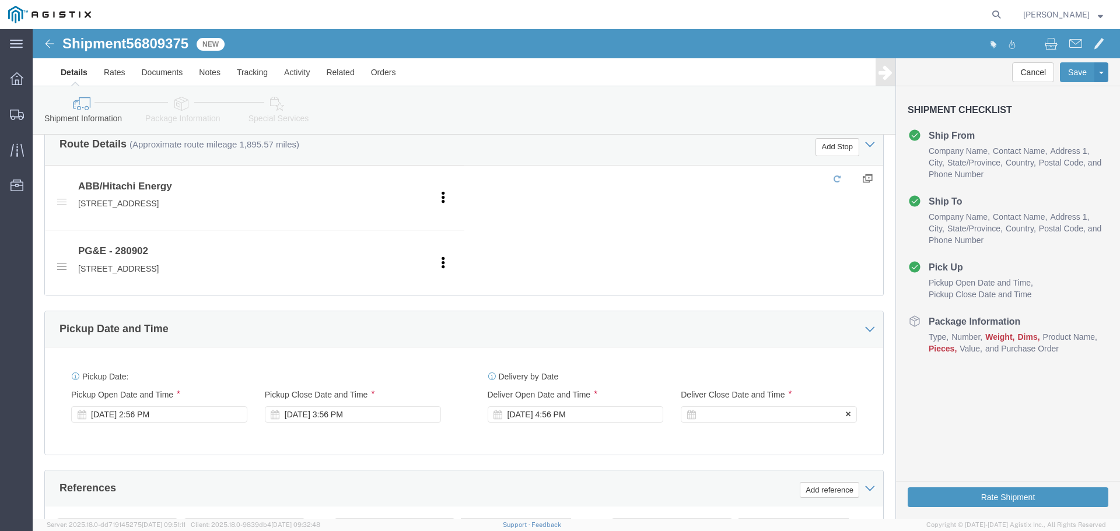
click div
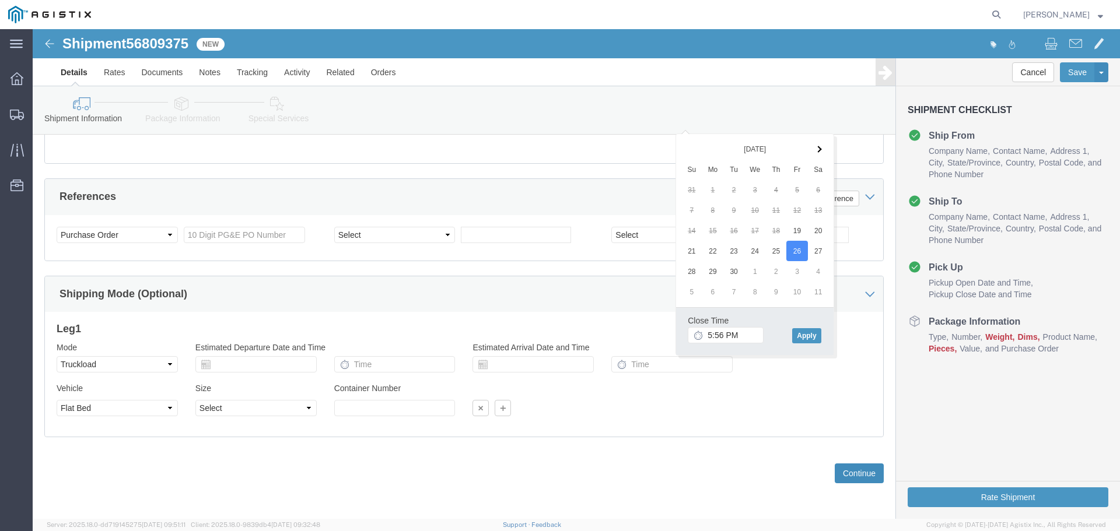
click button "Continue"
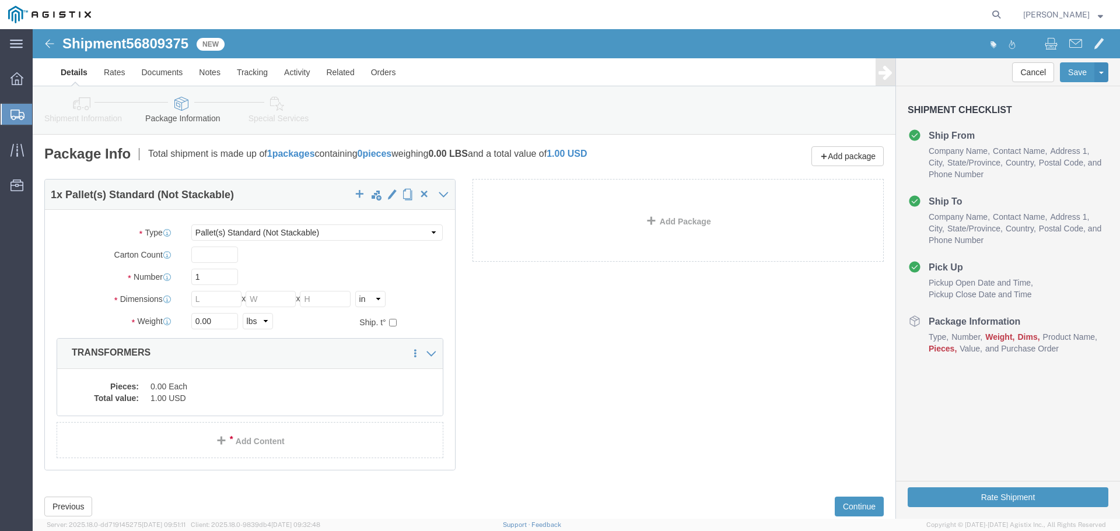
click link "Details"
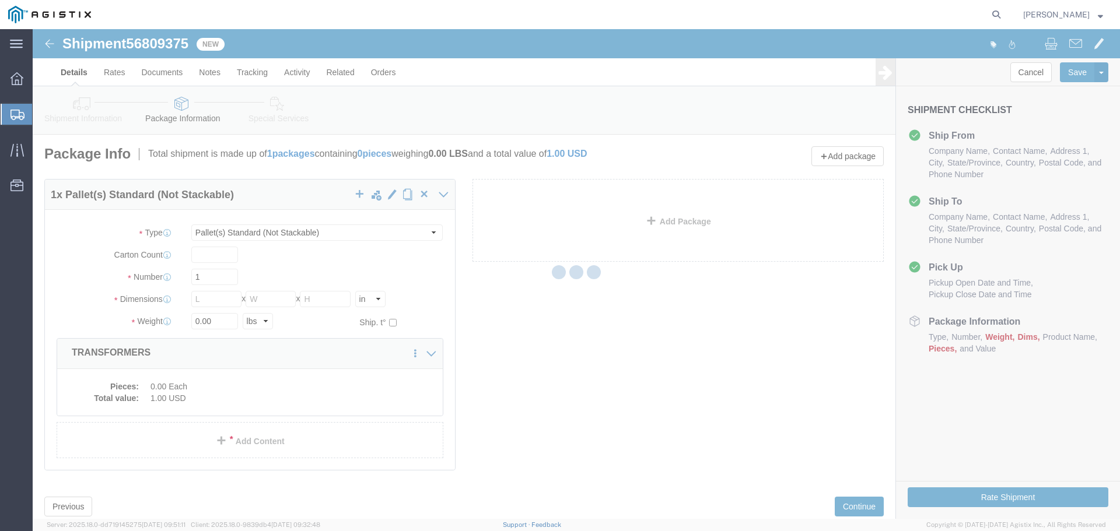
select select "54011"
select select "19745"
select select "PURCHORD"
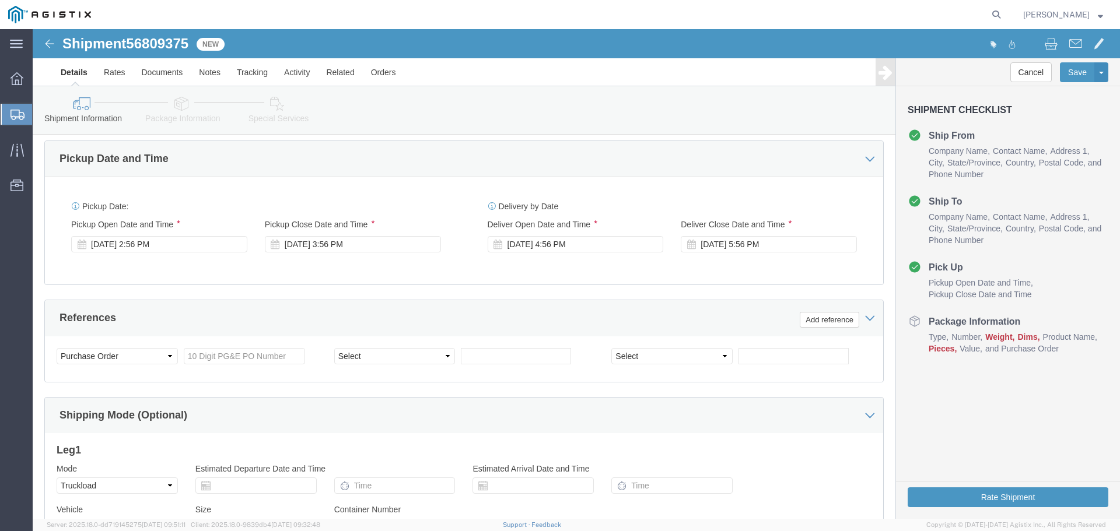
scroll to position [700, 0]
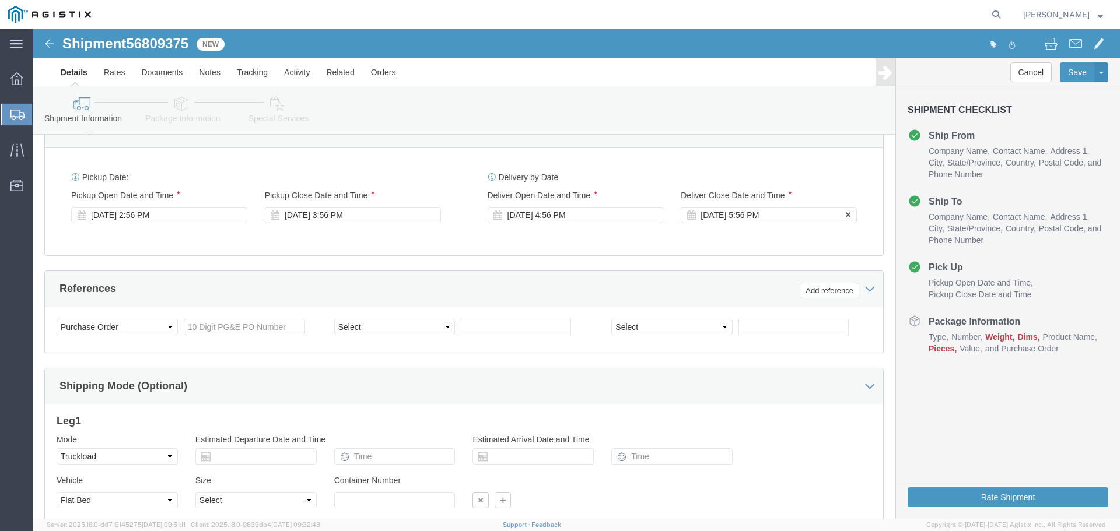
click div "[DATE] 5:56 PM"
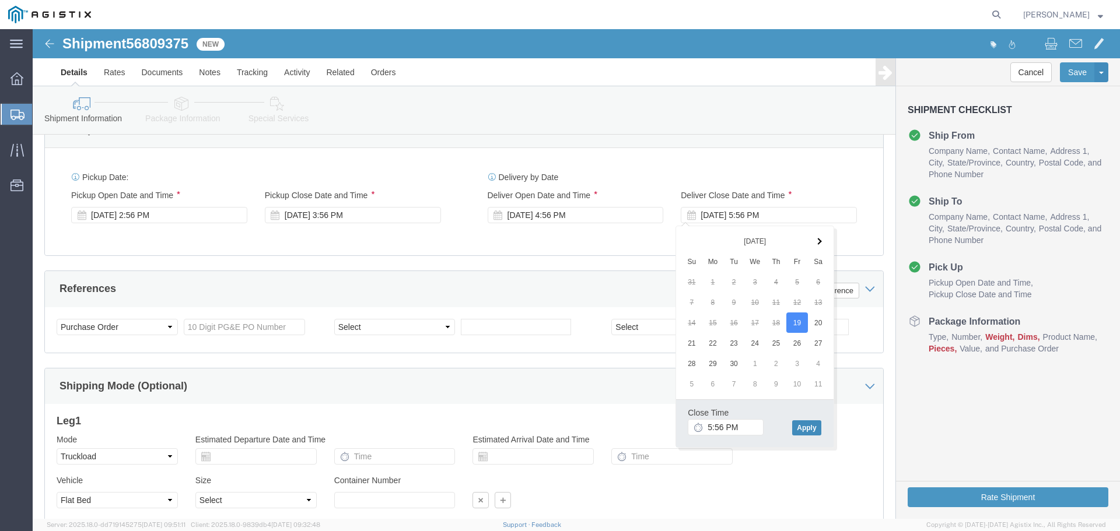
click button "Apply"
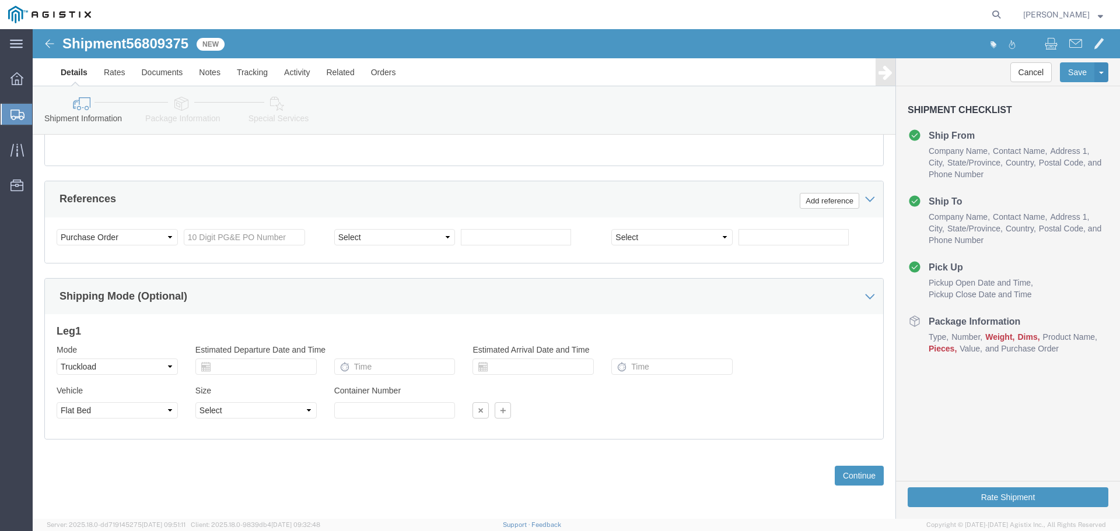
scroll to position [792, 0]
click select "Select Account Type Activity ID Airline Appointment Number ASN Batch Request # …"
select select "BOL"
click select "Select Account Type Activity ID Airline Appointment Number ASN Batch Request # …"
click input "text"
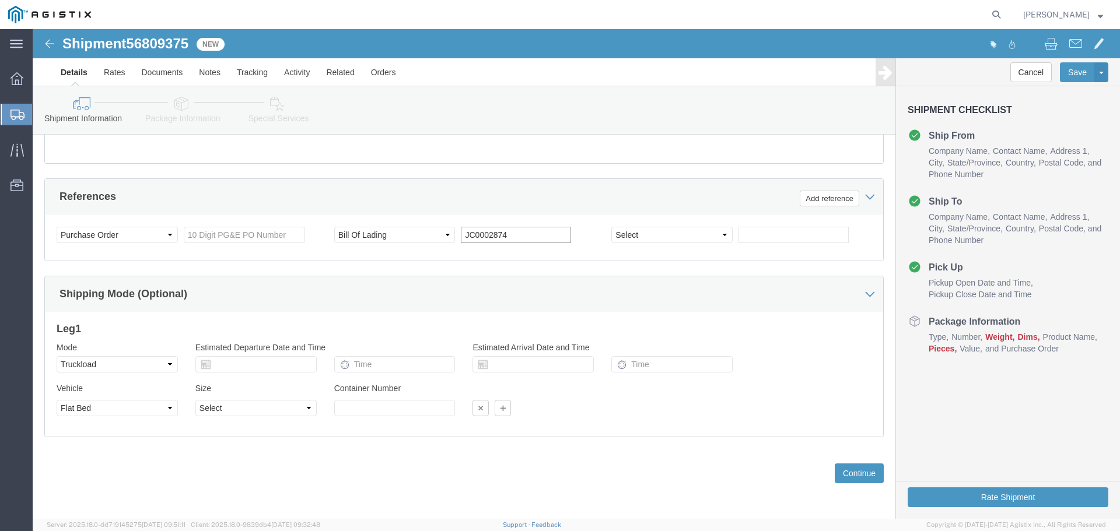
type input "JC0002874"
drag, startPoint x: 172, startPoint y: 207, endPoint x: 165, endPoint y: 182, distance: 26.0
click input "text"
drag, startPoint x: 211, startPoint y: 206, endPoint x: 218, endPoint y: 206, distance: 6.4
click input "text"
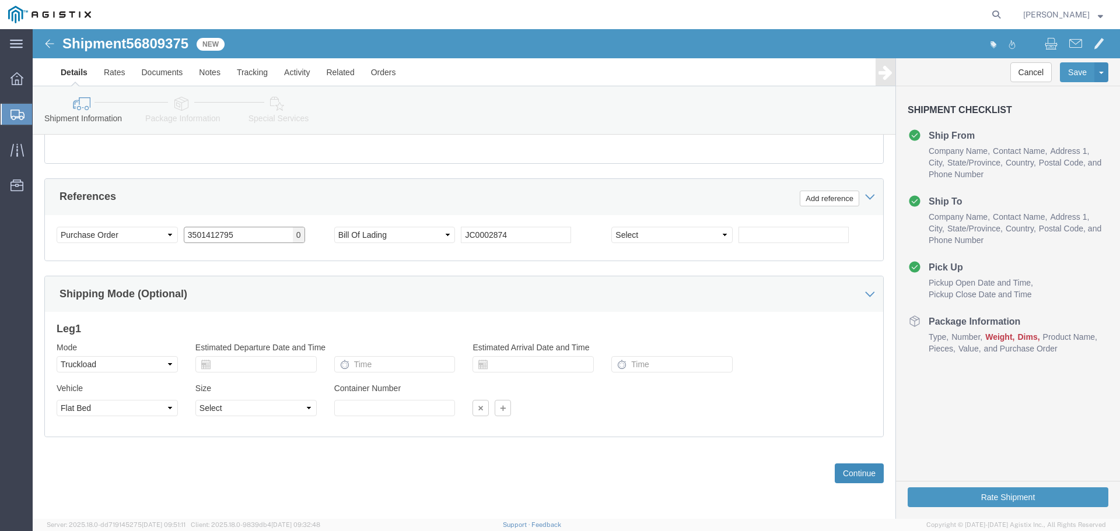
type input "3501412795"
click button "Continue"
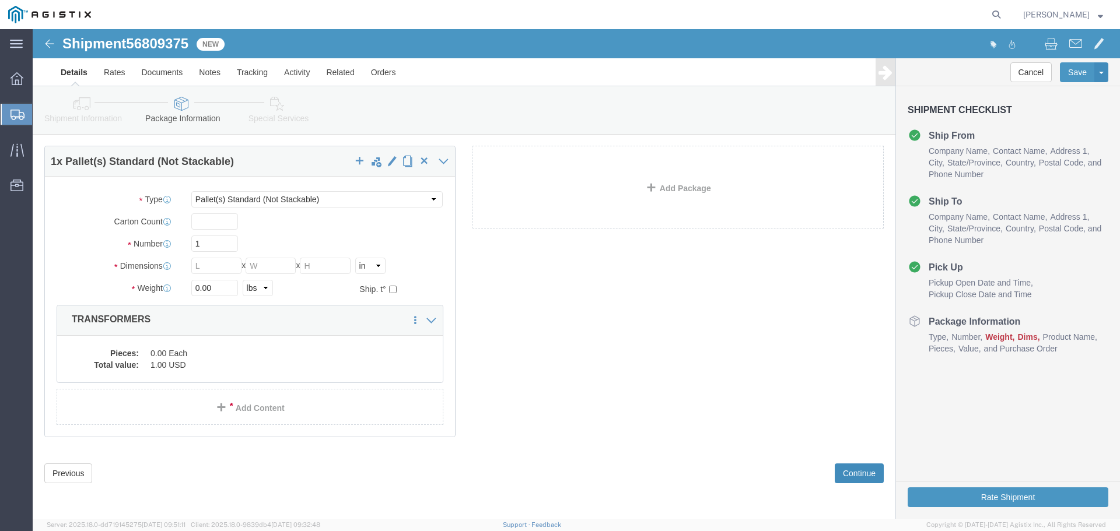
scroll to position [0, 0]
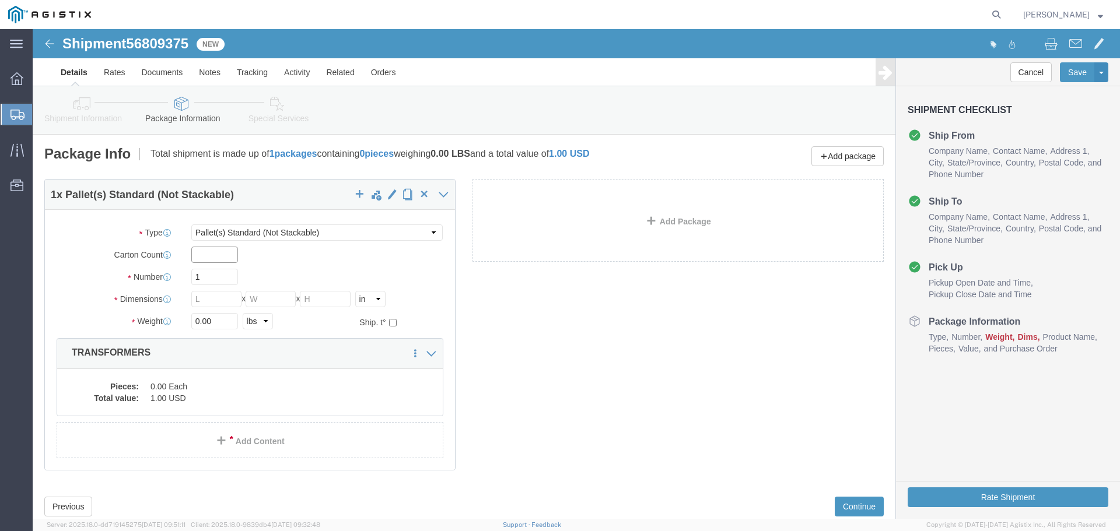
click input "text"
type input "1"
type input "8"
type input "492"
type input "72"
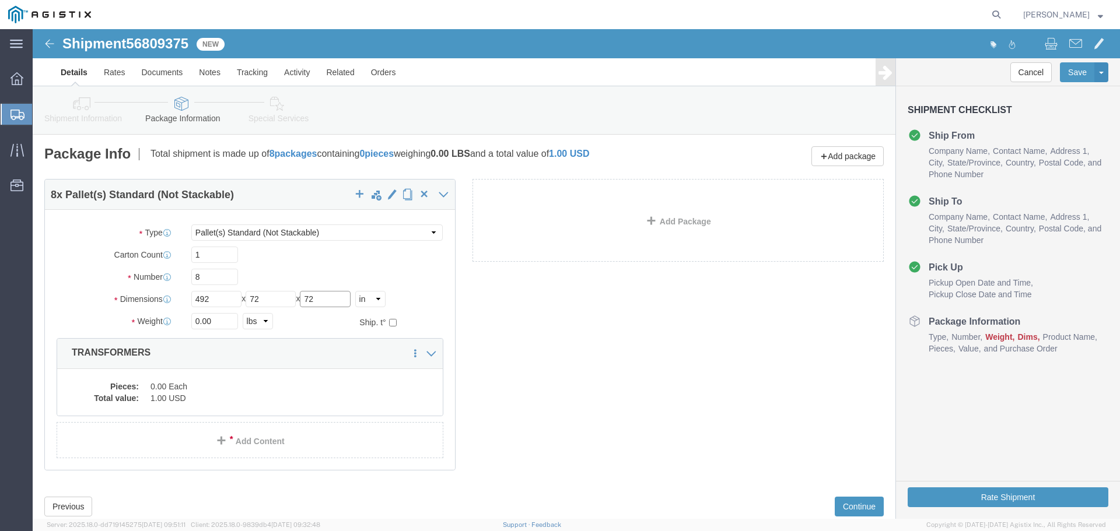
type input "72"
type input "28180"
click dd "0.00 Each"
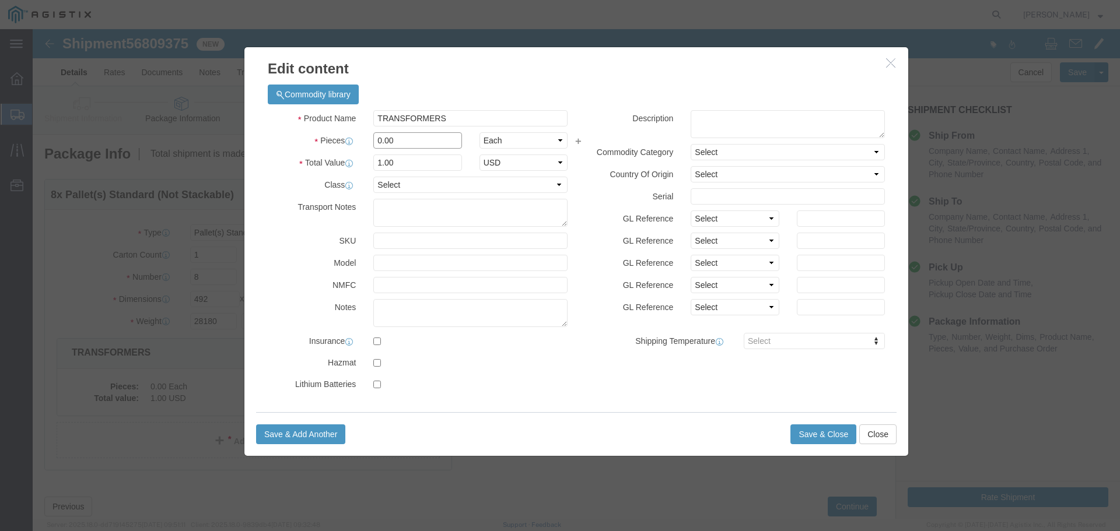
click input "0.00"
type input "8"
click button "Save & Close"
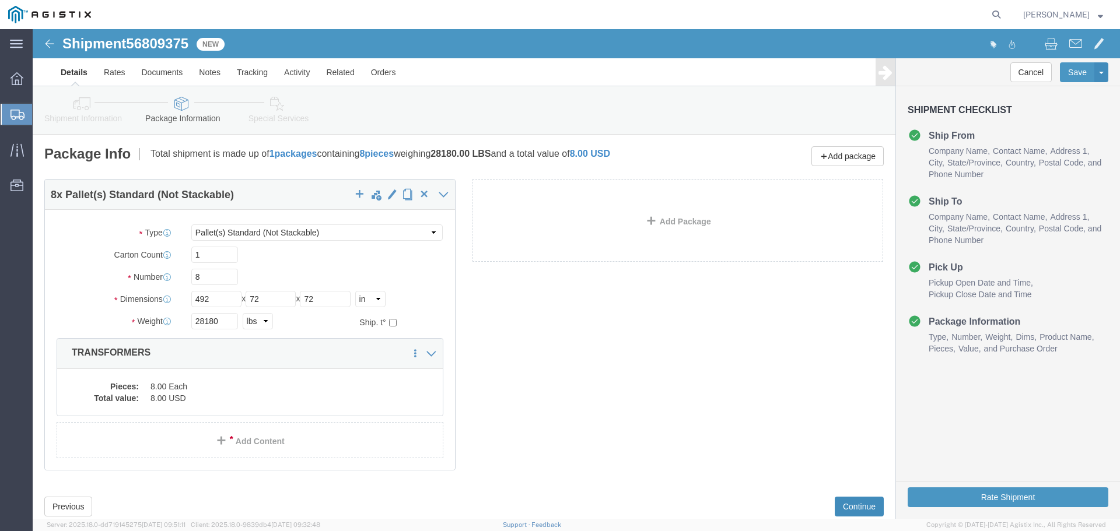
click button "Continue"
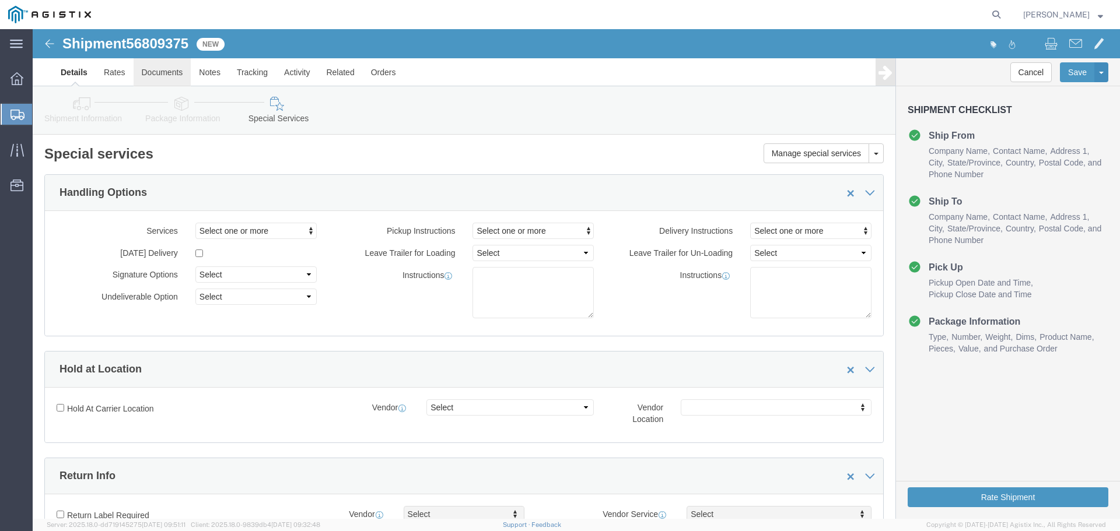
click link "Documents"
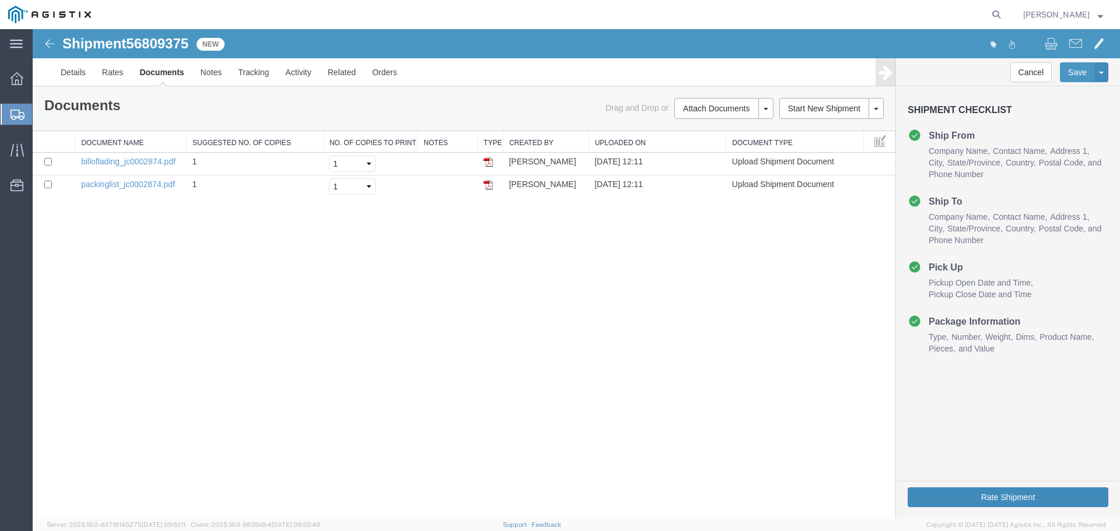
click at [978, 496] on button "Rate Shipment" at bounding box center [1008, 498] width 201 height 20
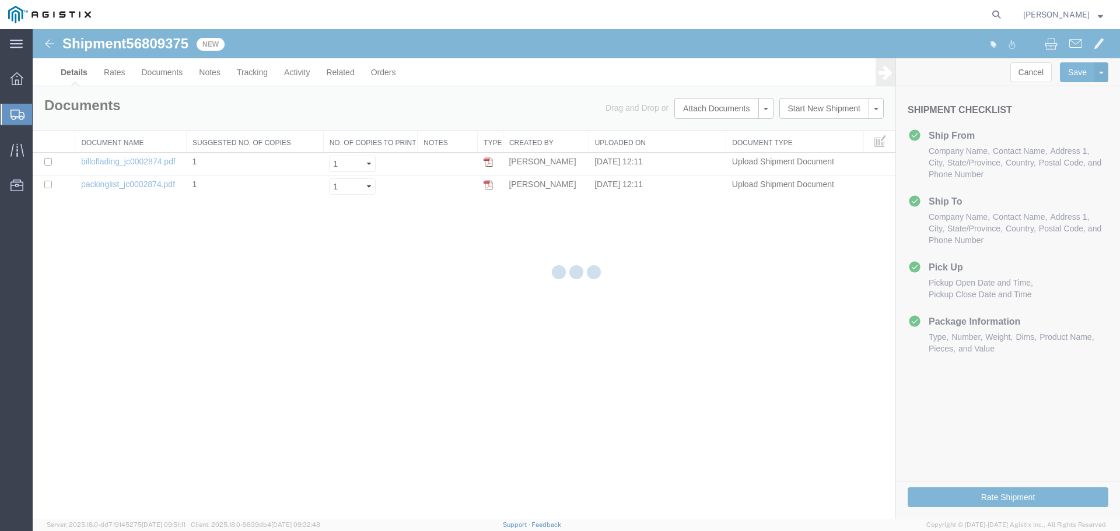
select select "54011"
select select "19745"
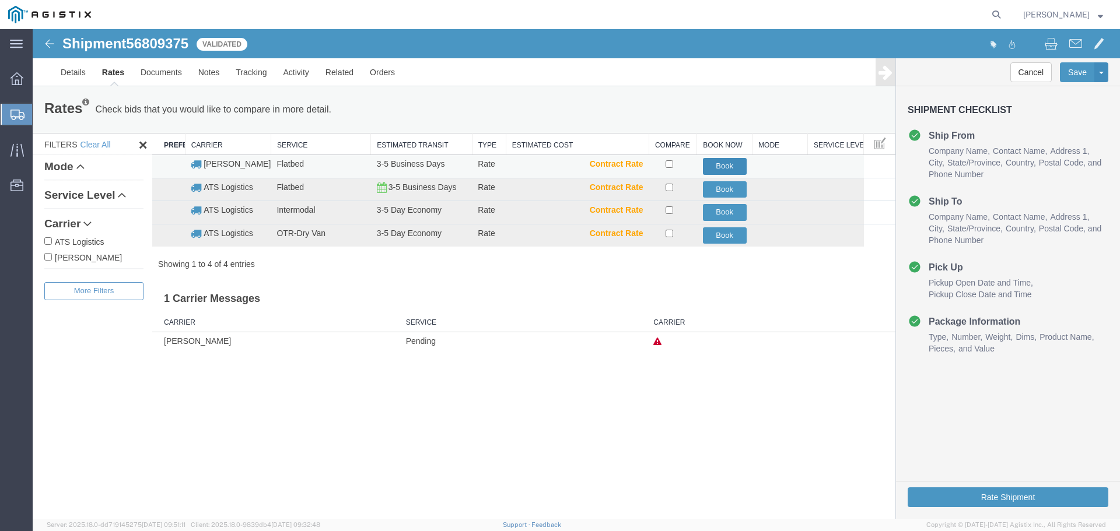
click at [722, 160] on button "Book" at bounding box center [725, 166] width 44 height 17
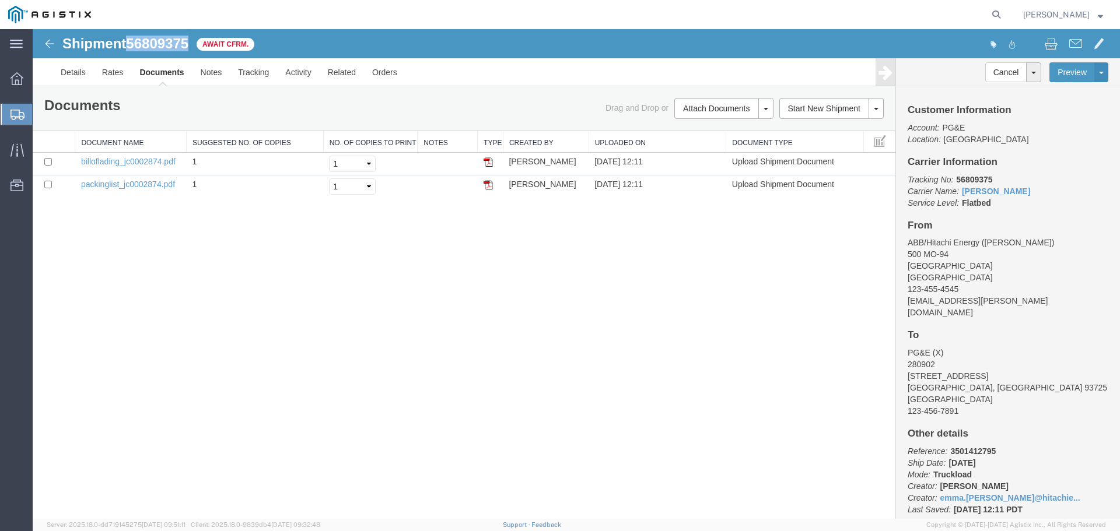
drag, startPoint x: 131, startPoint y: 43, endPoint x: 190, endPoint y: 46, distance: 59.0
click at [188, 46] on span "56809375" at bounding box center [157, 44] width 62 height 16
copy span "56809375"
click at [41, 118] on span "Shipments" at bounding box center [36, 114] width 9 height 23
